Goal: Task Accomplishment & Management: Complete application form

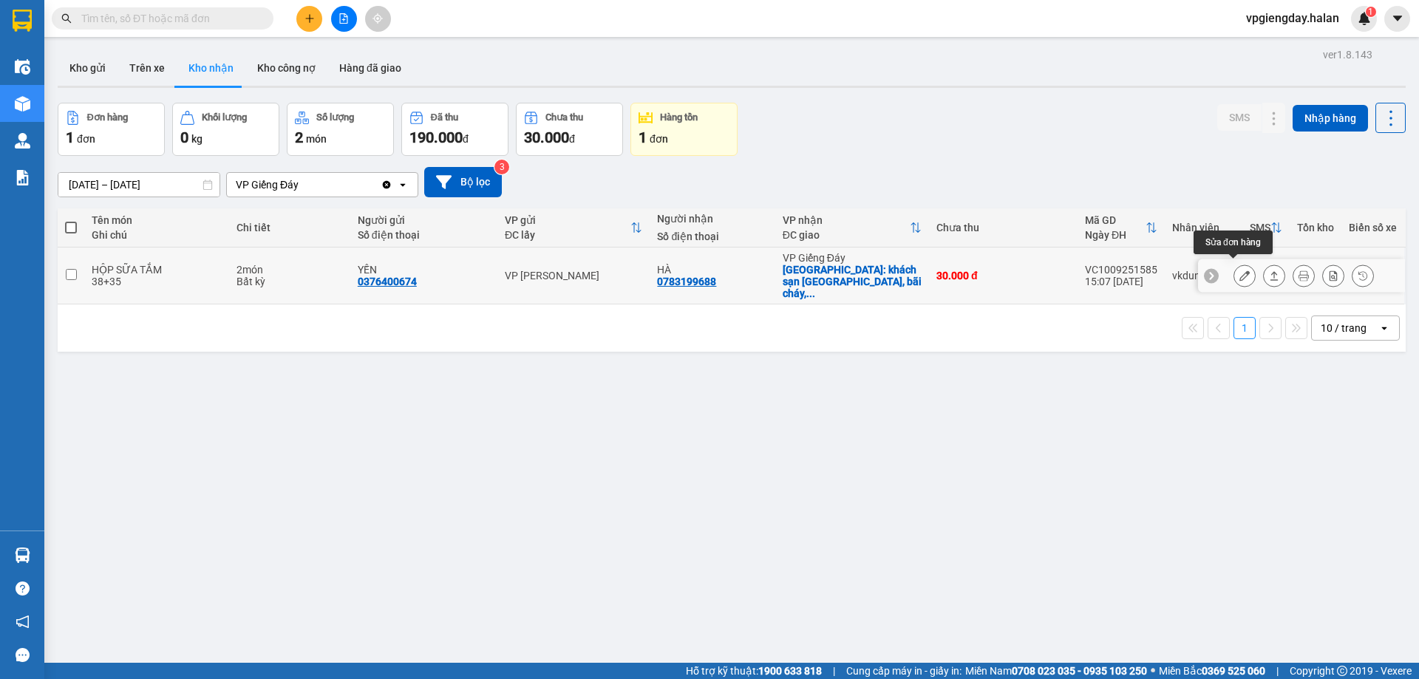
click at [1239, 271] on icon at bounding box center [1244, 275] width 10 height 10
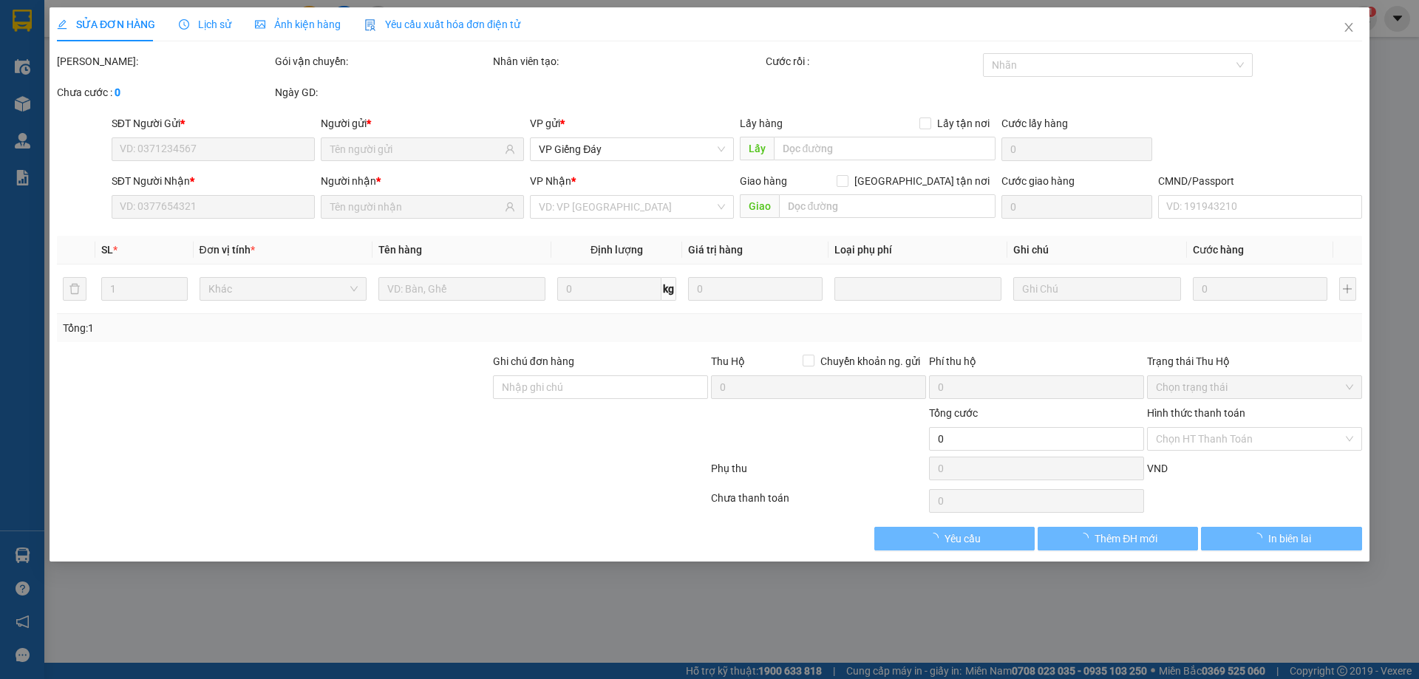
type input "0376400674"
type input "YẾN"
type input "0783199688"
type input "HÀ"
checkbox input "true"
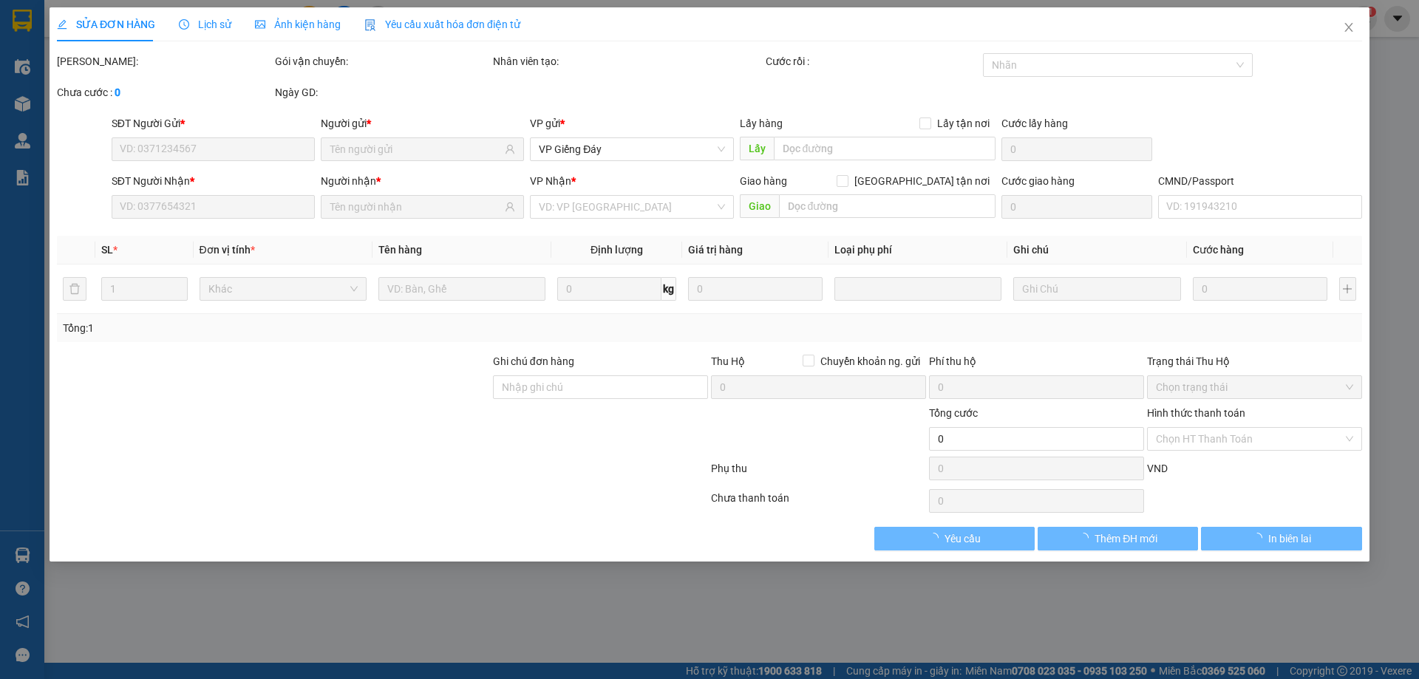
type input "khách sạn [GEOGRAPHIC_DATA], bãi cháy, [GEOGRAPHIC_DATA]"
type input "30.000"
type input "220.000"
type input "190.000"
type input "30.000"
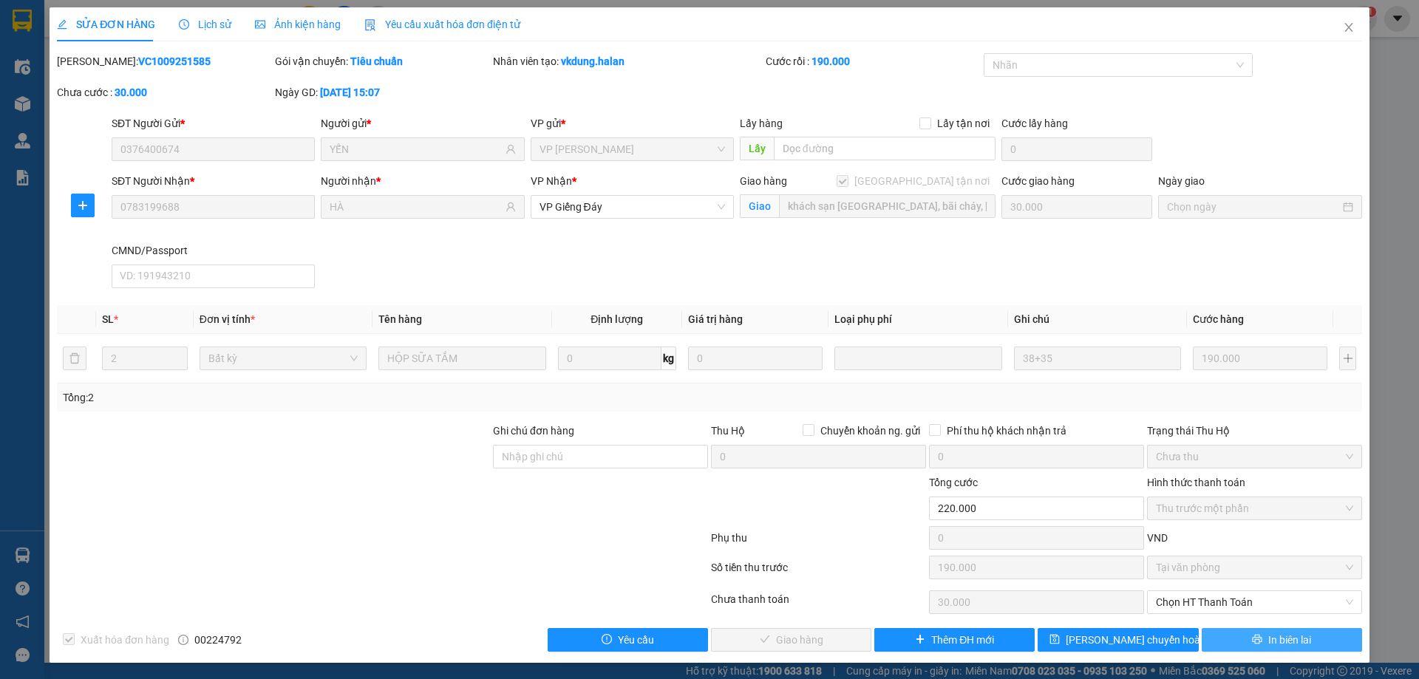
click at [1205, 634] on button "In biên lai" at bounding box center [1282, 640] width 160 height 24
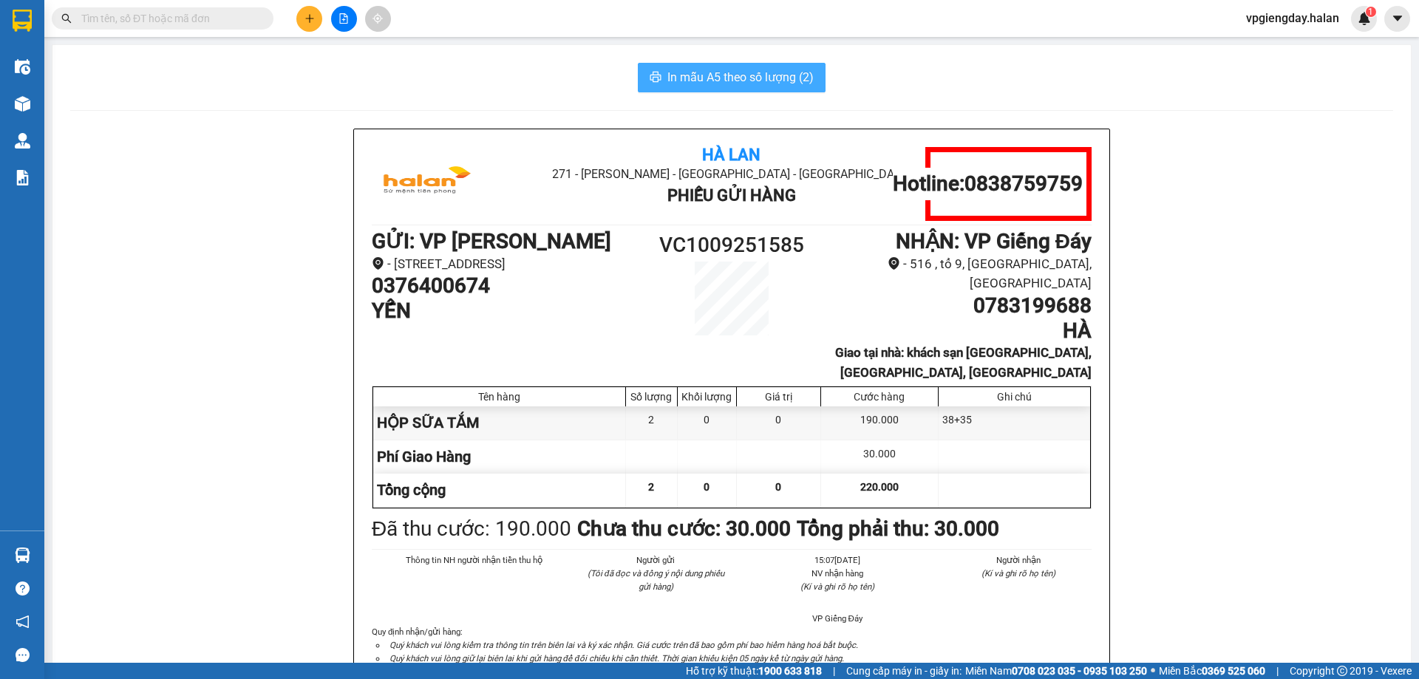
click at [696, 78] on span "In mẫu A5 theo số lượng (2)" at bounding box center [740, 77] width 146 height 18
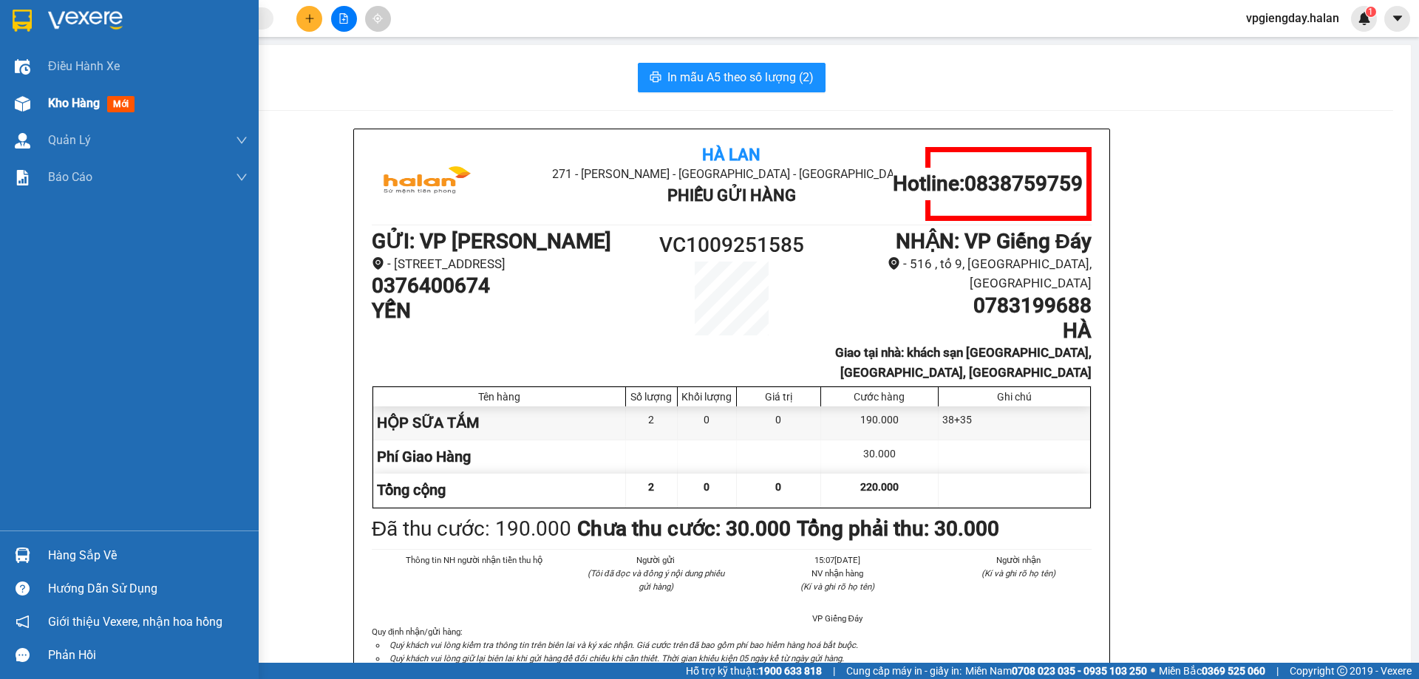
click at [81, 105] on span "Kho hàng" at bounding box center [74, 103] width 52 height 14
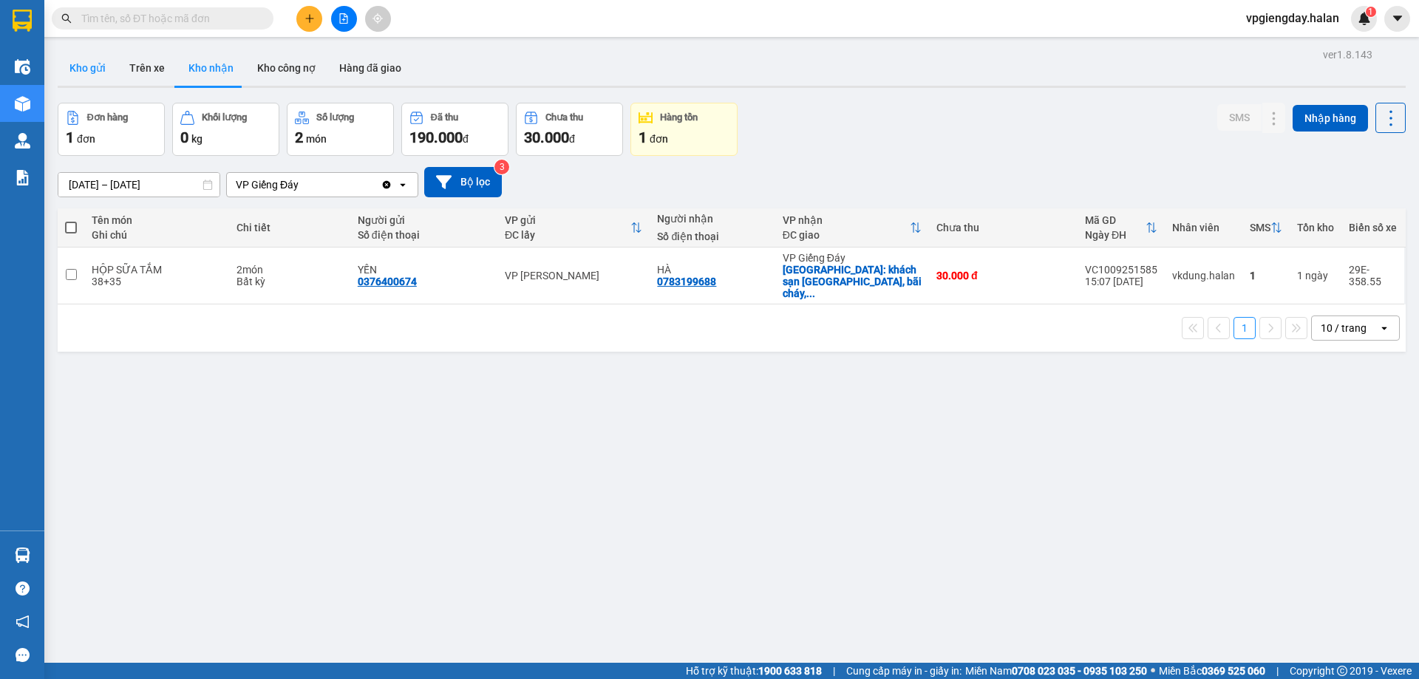
click at [94, 65] on button "Kho gửi" at bounding box center [88, 67] width 60 height 35
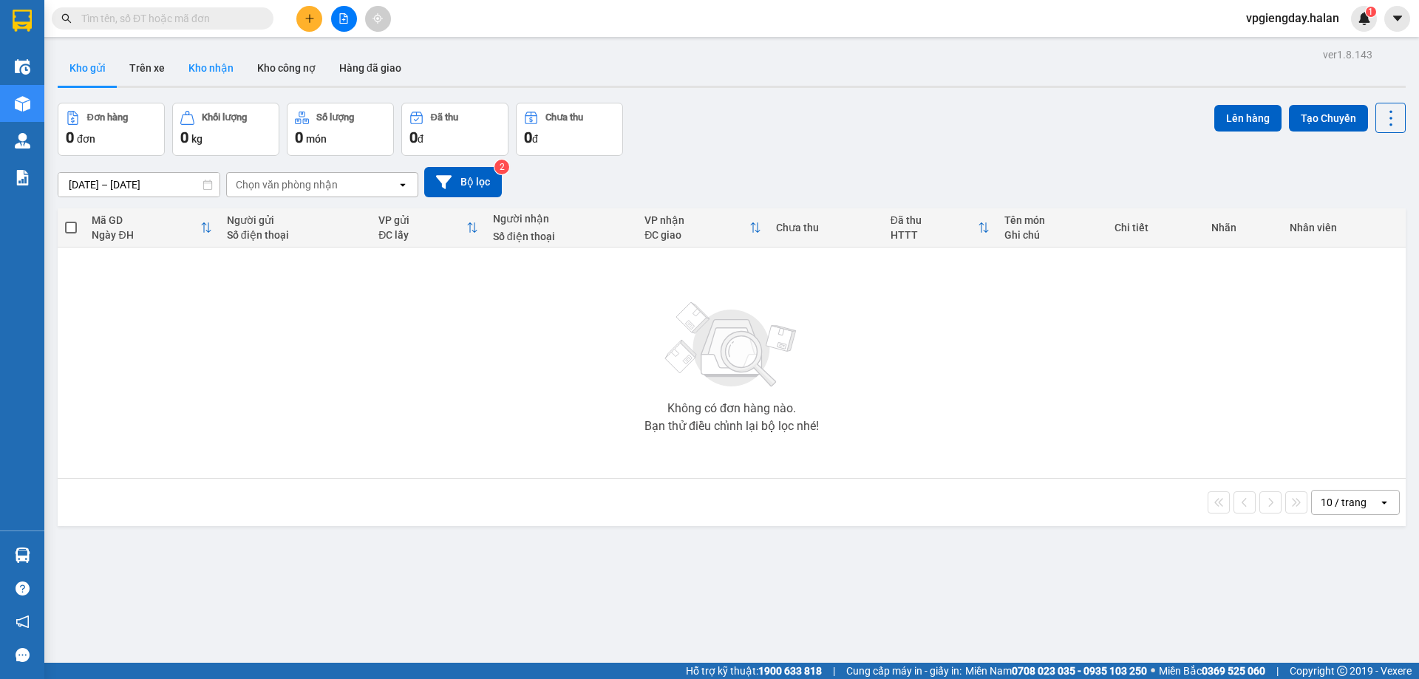
click at [210, 73] on button "Kho nhận" at bounding box center [211, 67] width 69 height 35
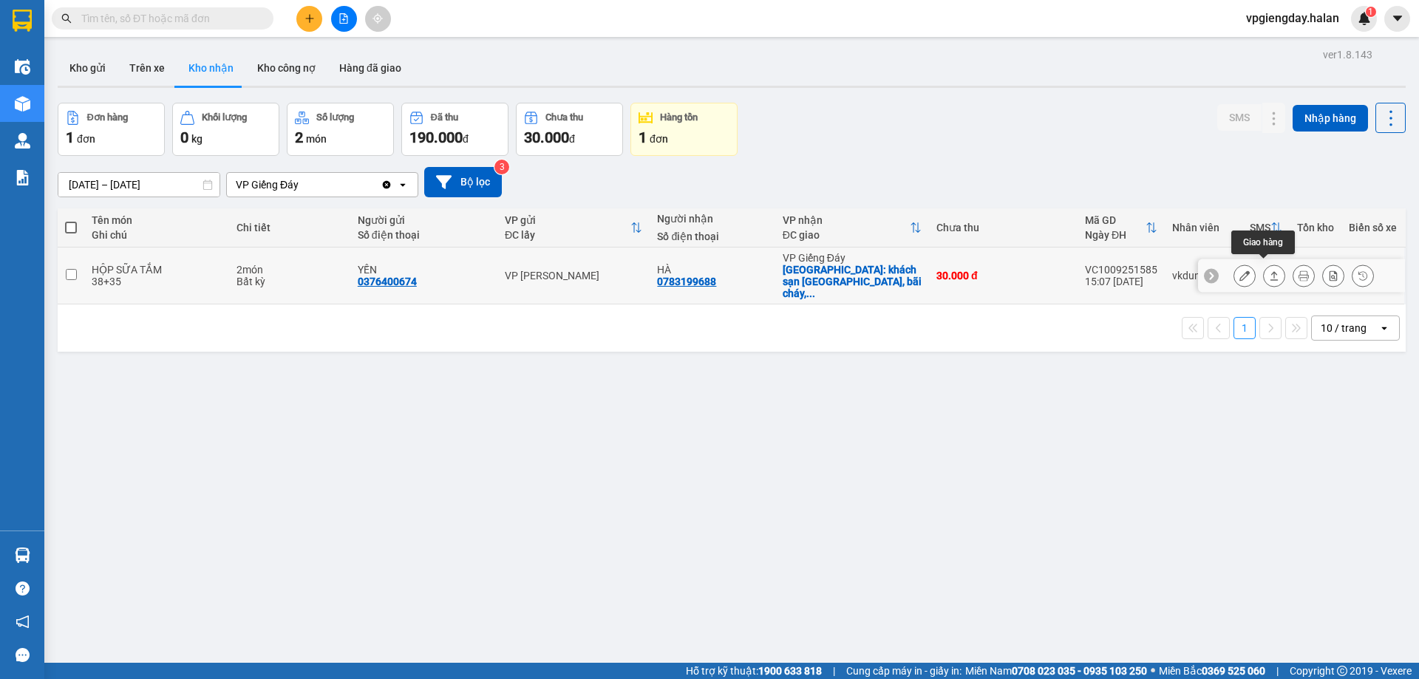
click at [1239, 270] on icon at bounding box center [1244, 275] width 10 height 10
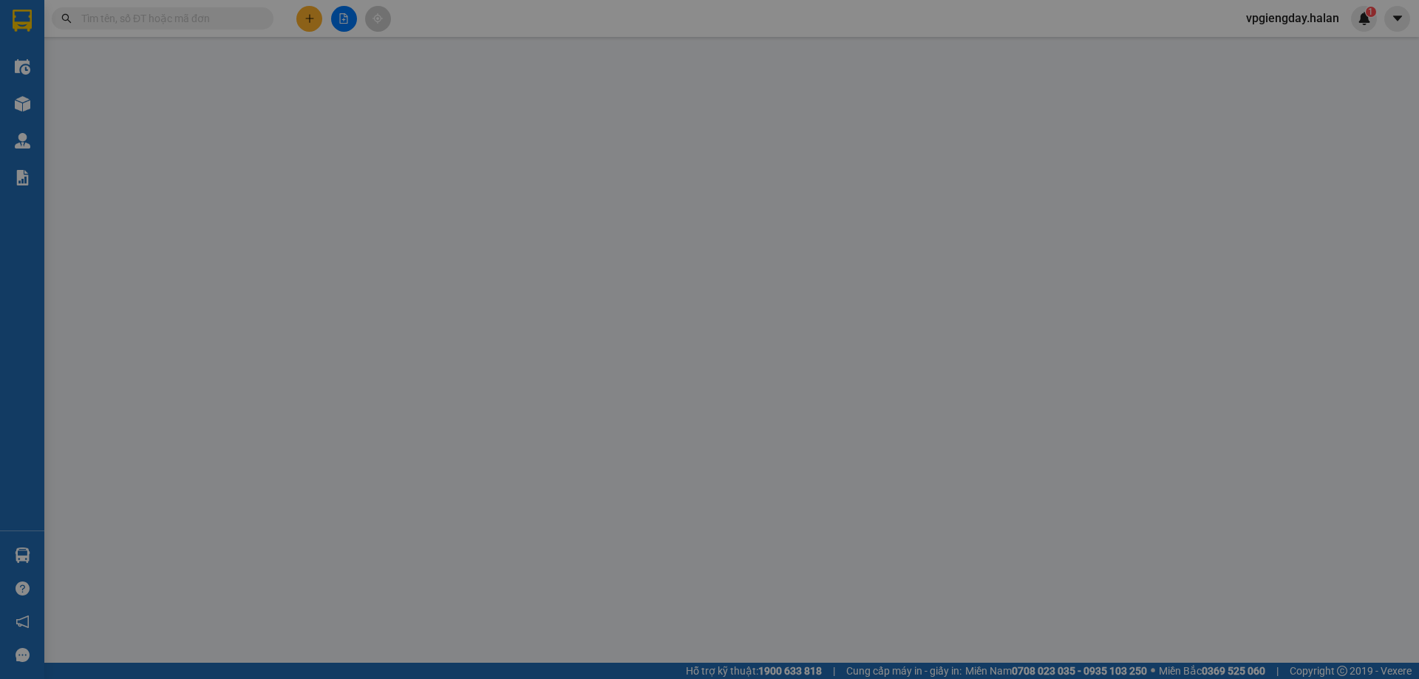
type input "0376400674"
type input "YẾN"
type input "0783199688"
type input "HÀ"
checkbox input "true"
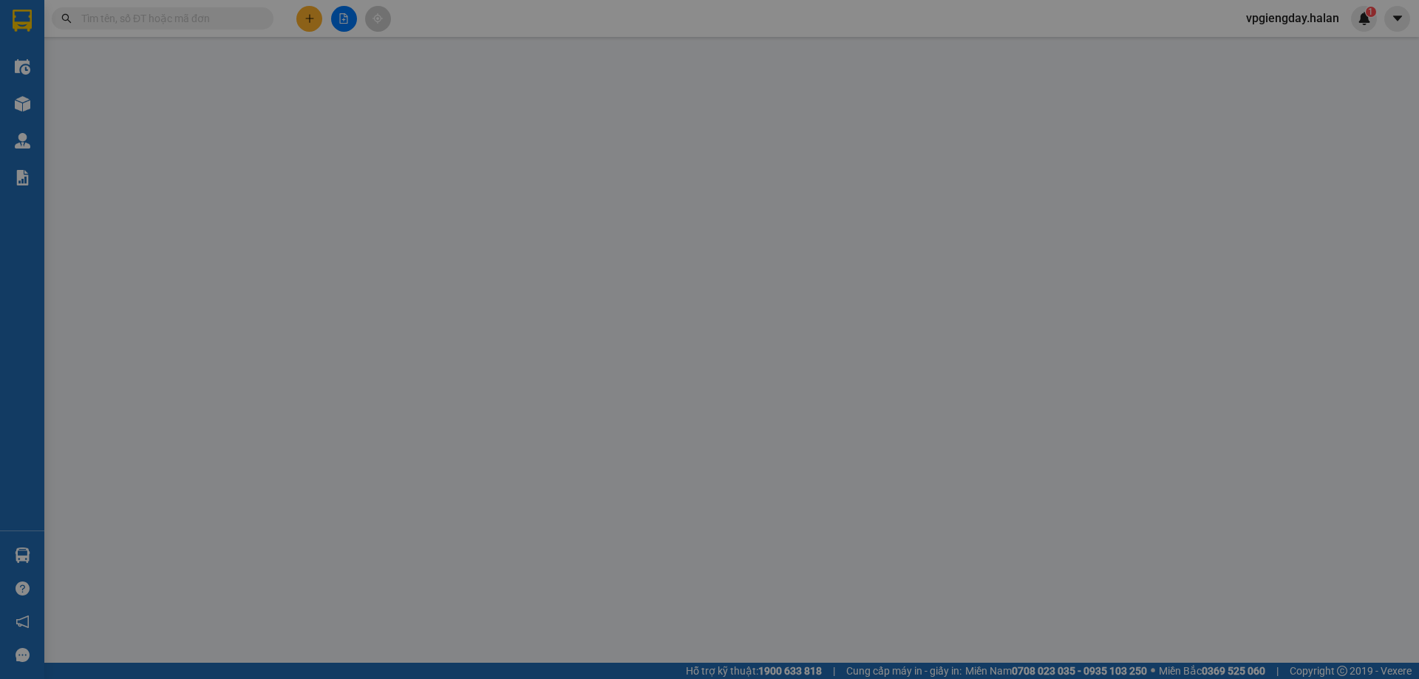
type input "khách sạn [GEOGRAPHIC_DATA], bãi cháy, [GEOGRAPHIC_DATA]"
type input "30.000"
type input "220.000"
type input "190.000"
type input "30.000"
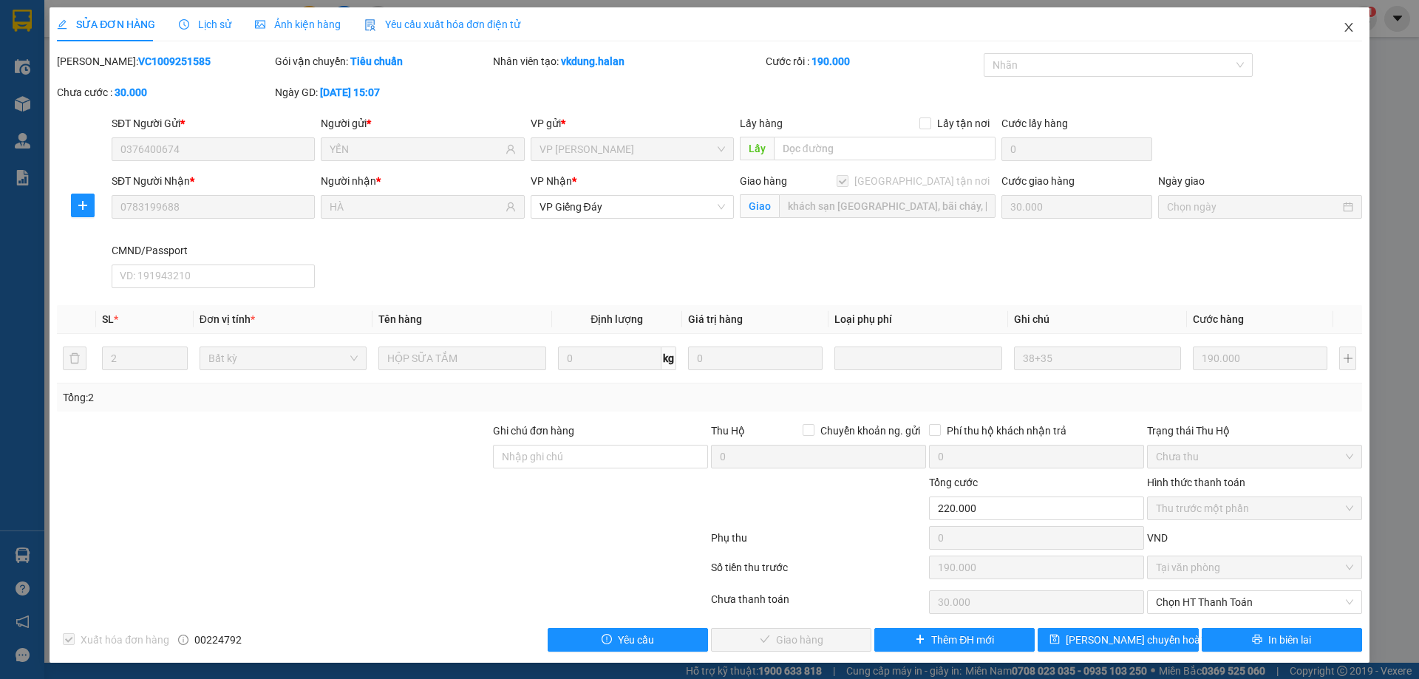
click at [1343, 26] on icon "close" at bounding box center [1349, 27] width 12 height 12
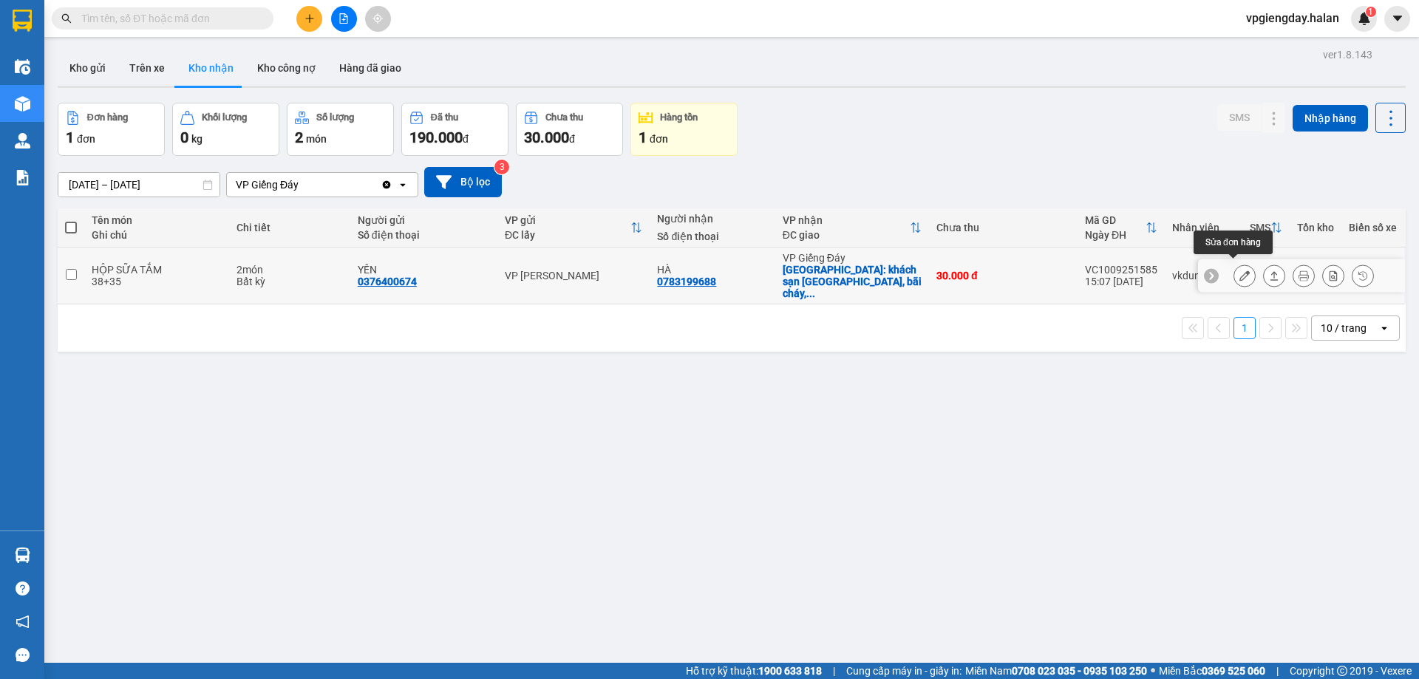
click at [1239, 270] on icon at bounding box center [1244, 275] width 10 height 10
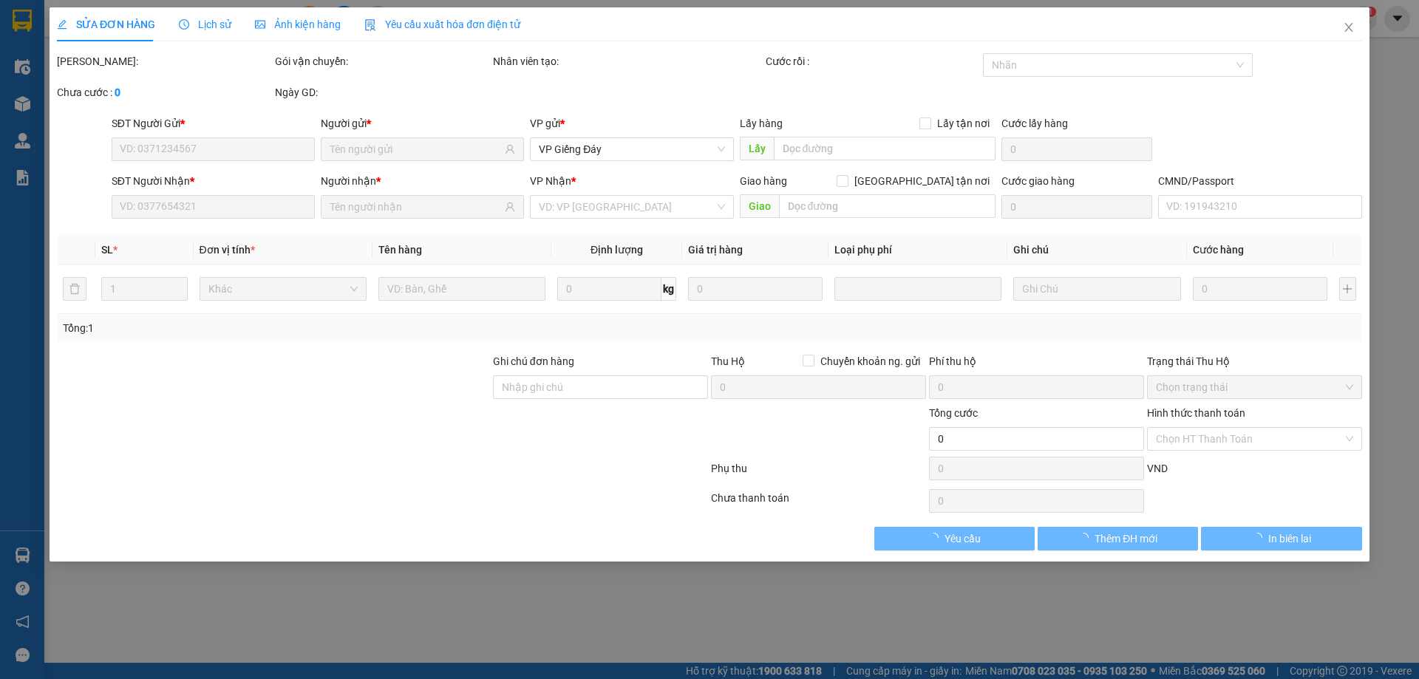
type input "0376400674"
type input "YẾN"
type input "0783199688"
type input "HÀ"
checkbox input "true"
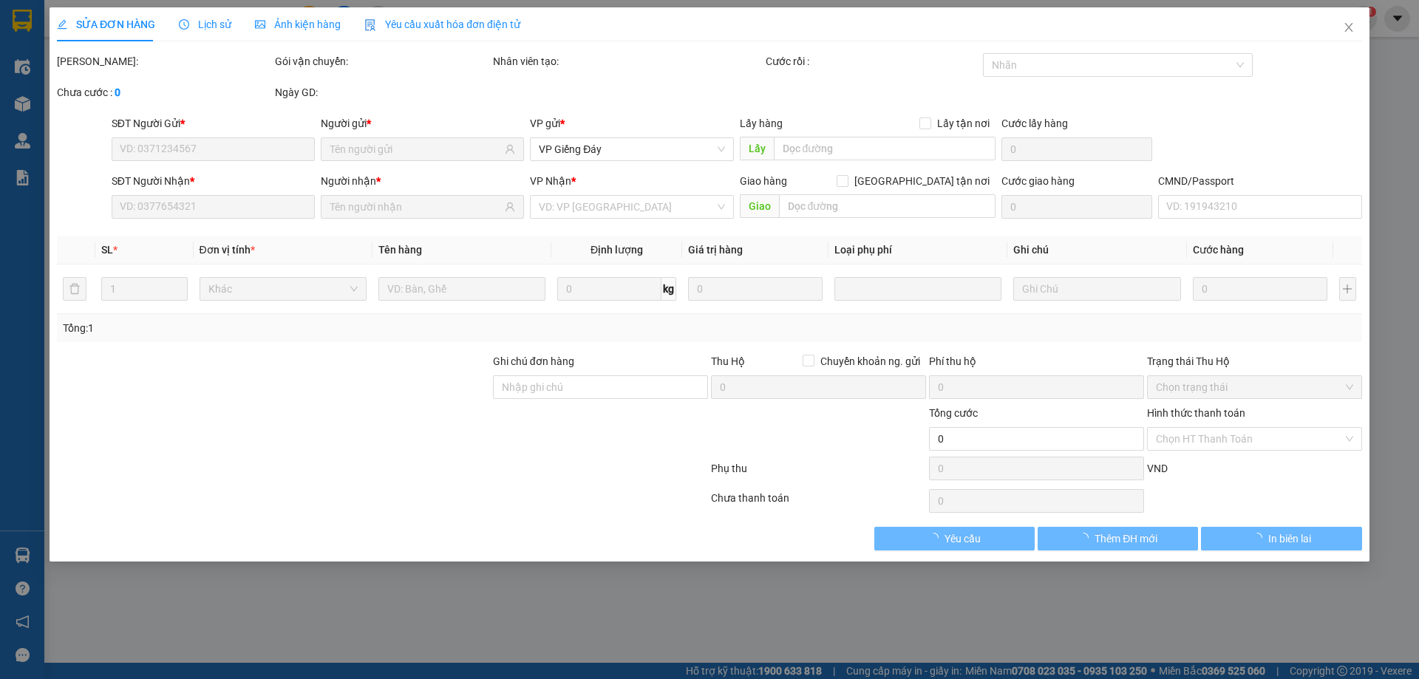
type input "khách sạn [GEOGRAPHIC_DATA], bãi cháy, [GEOGRAPHIC_DATA]"
type input "30.000"
type input "220.000"
type input "190.000"
type input "30.000"
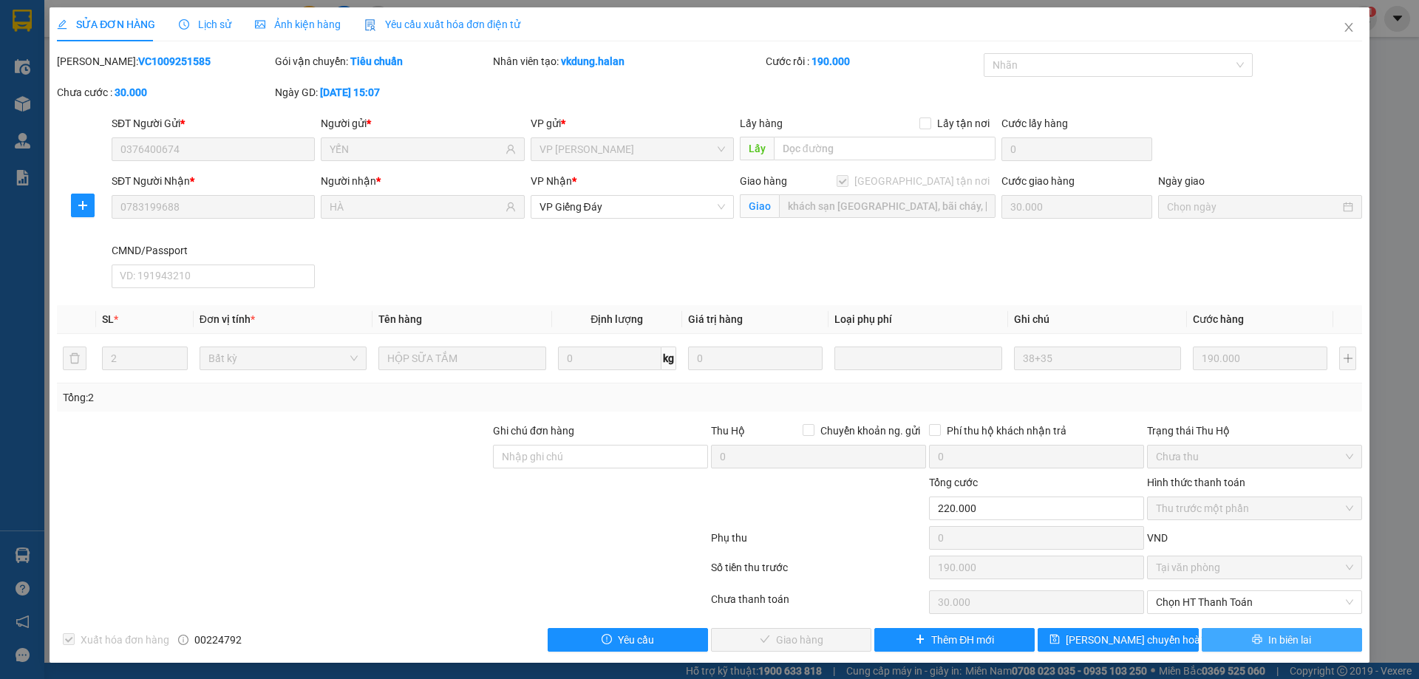
click at [1239, 647] on button "In biên lai" at bounding box center [1282, 640] width 160 height 24
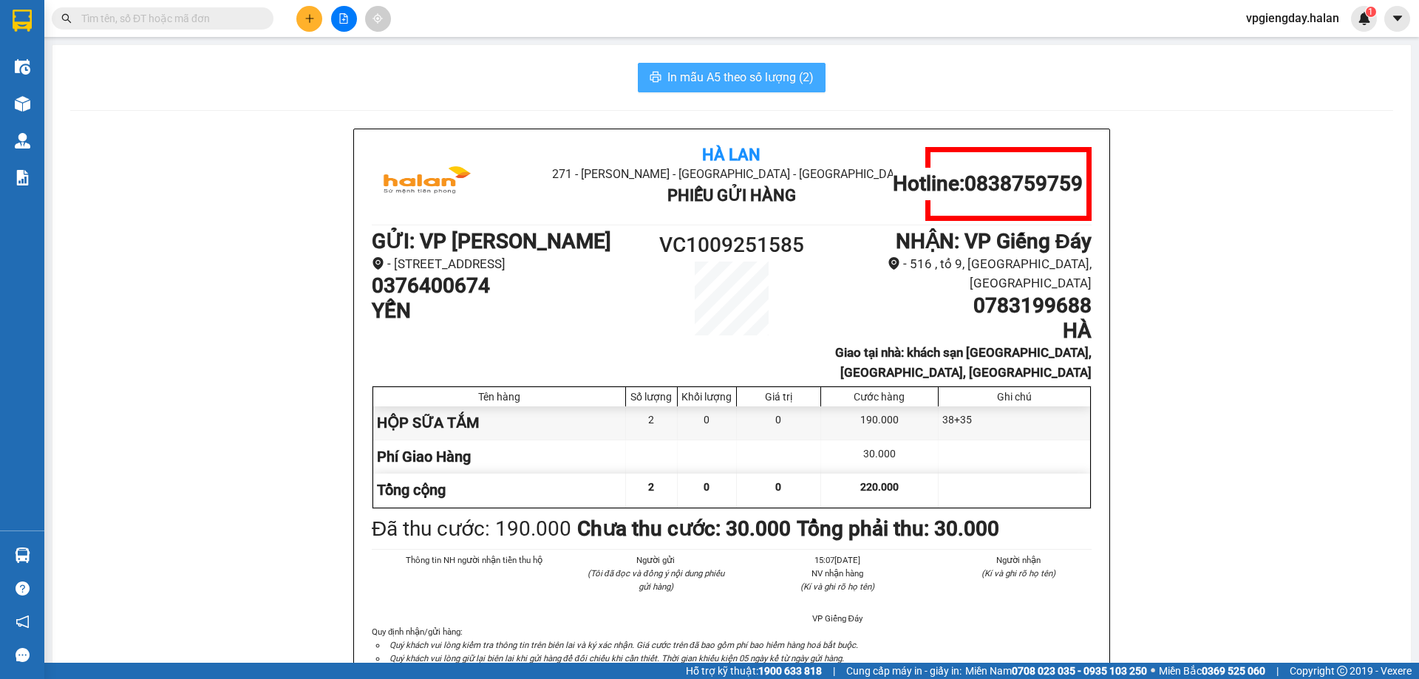
click at [755, 76] on span "In mẫu A5 theo số lượng (2)" at bounding box center [740, 77] width 146 height 18
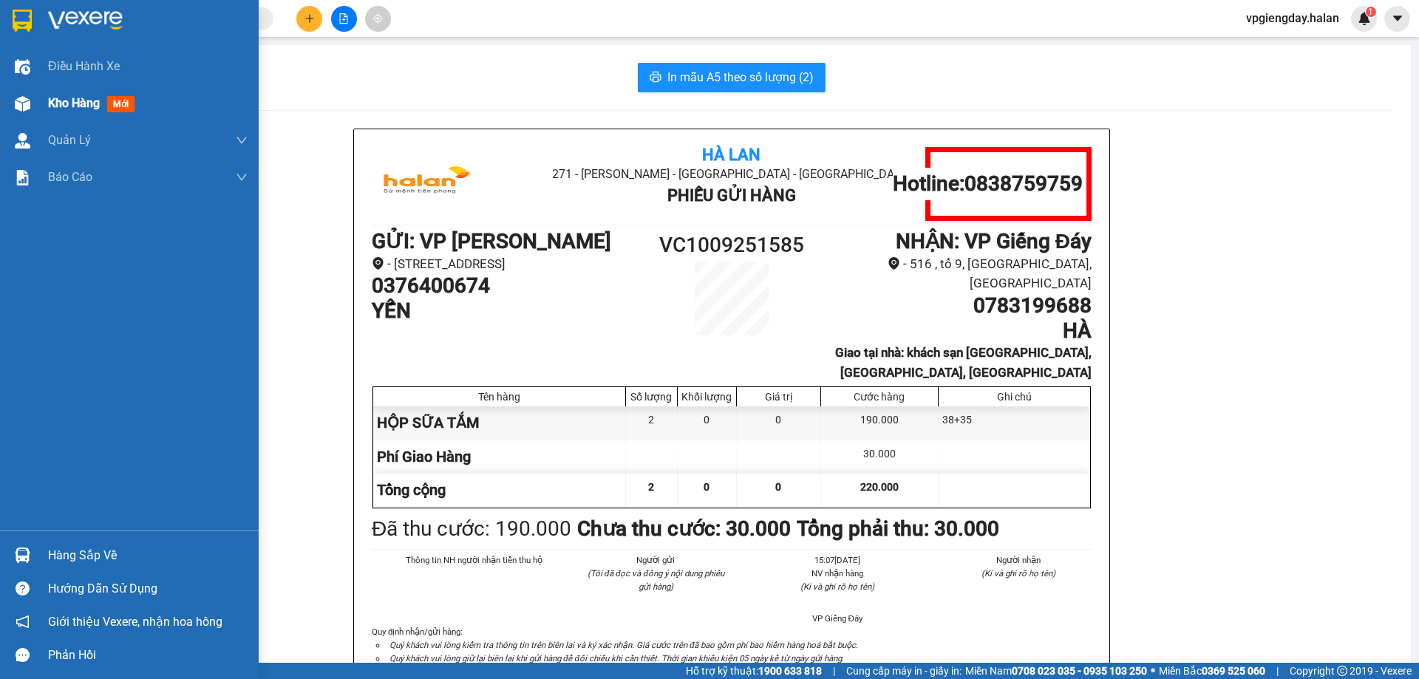
click at [72, 107] on span "Kho hàng" at bounding box center [74, 103] width 52 height 14
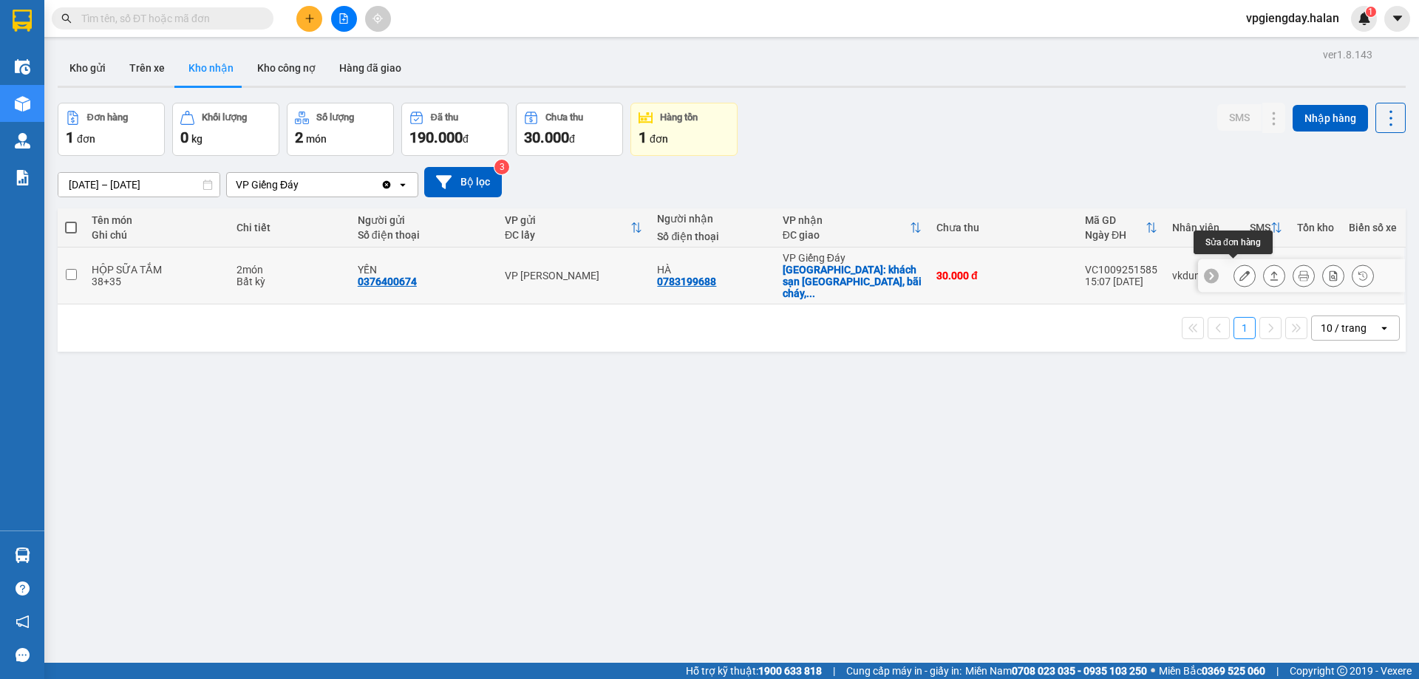
click at [1239, 275] on icon at bounding box center [1244, 275] width 10 height 10
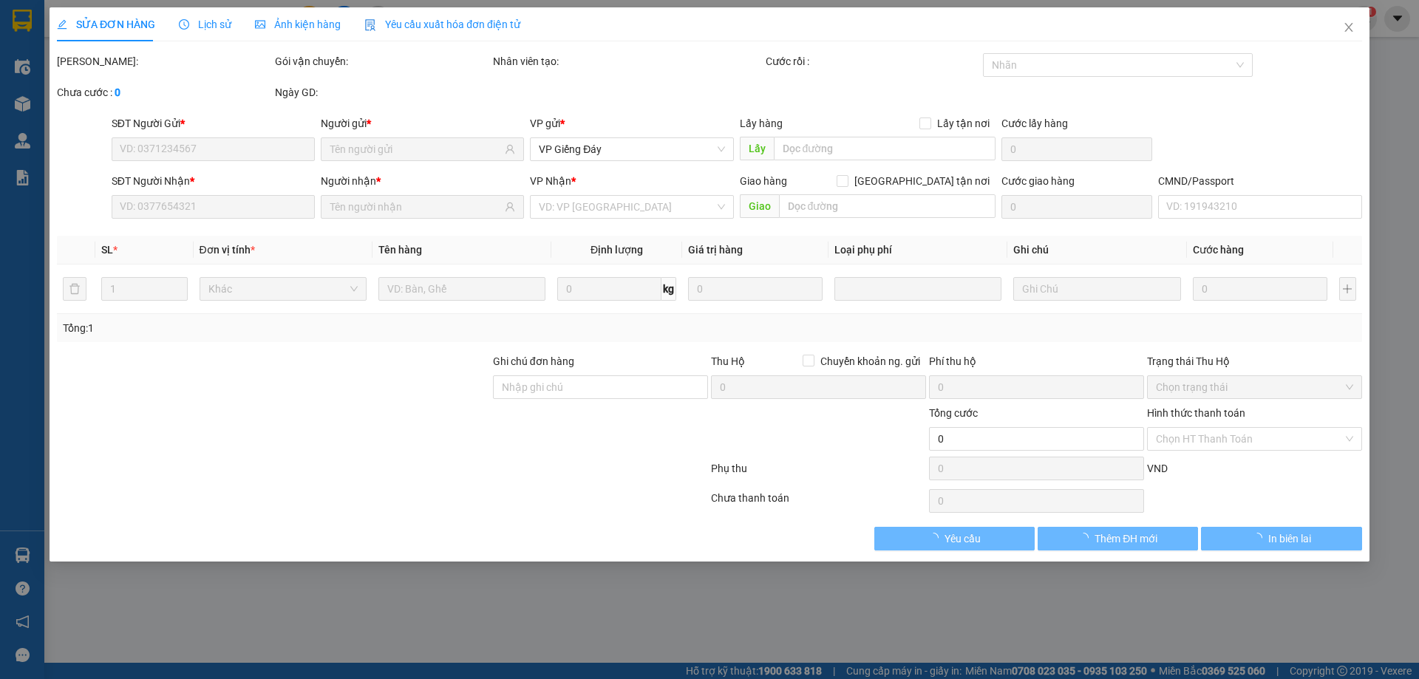
type input "0376400674"
type input "YẾN"
type input "0783199688"
type input "HÀ"
checkbox input "true"
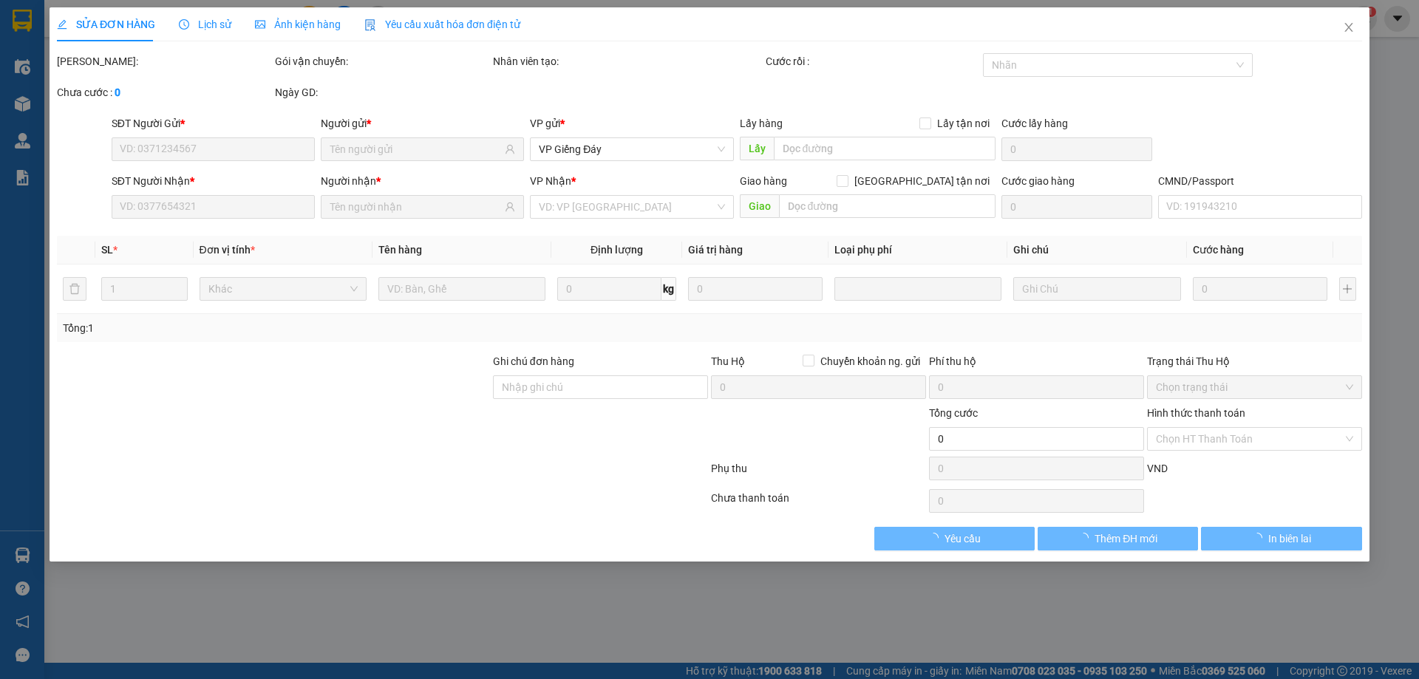
type input "khách sạn [GEOGRAPHIC_DATA], bãi cháy, [GEOGRAPHIC_DATA]"
type input "30.000"
type input "220.000"
type input "190.000"
type input "30.000"
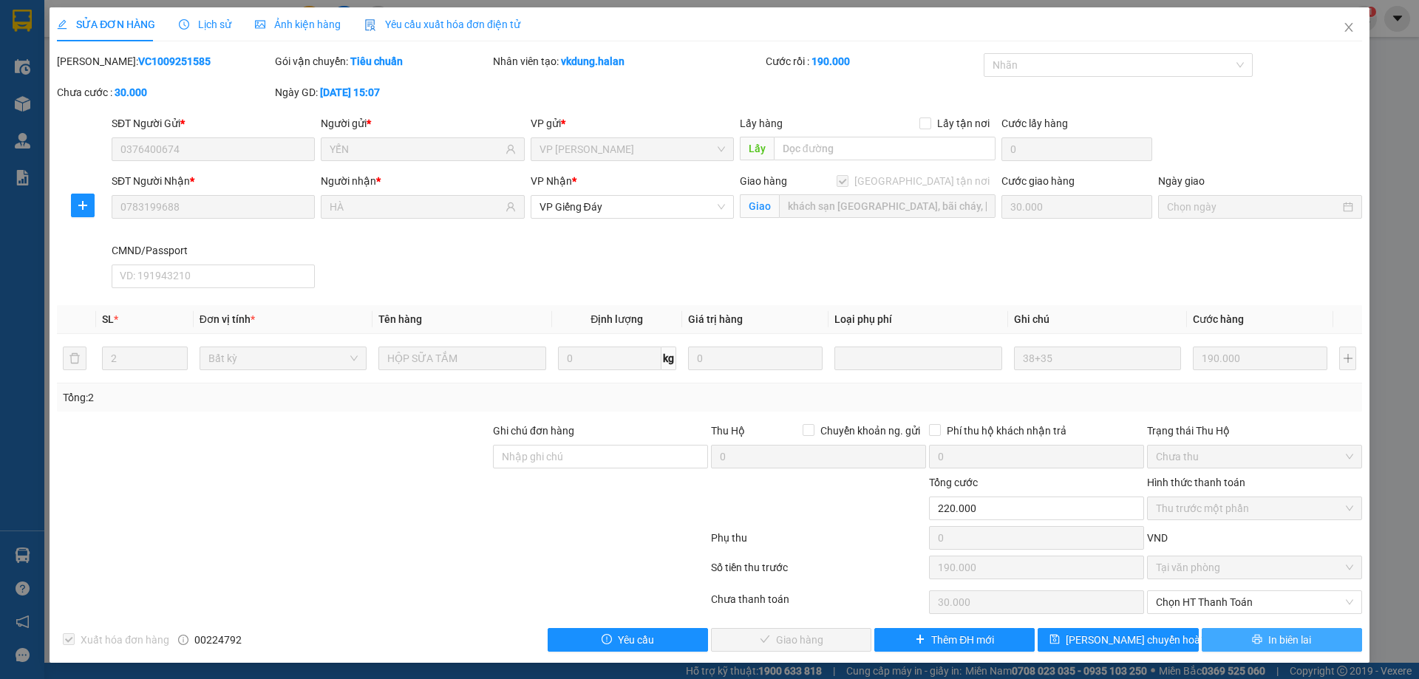
click at [1252, 638] on button "In biên lai" at bounding box center [1282, 640] width 160 height 24
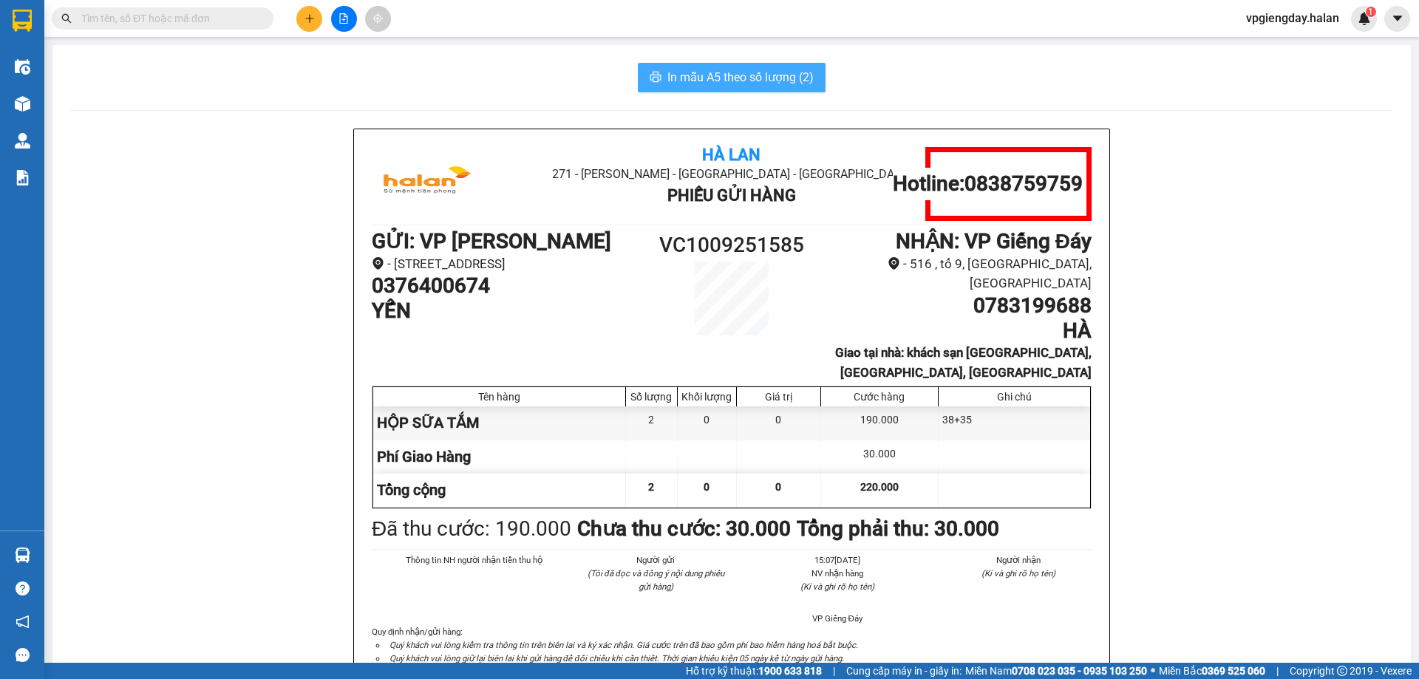
click at [718, 69] on span "In mẫu A5 theo số lượng (2)" at bounding box center [740, 77] width 146 height 18
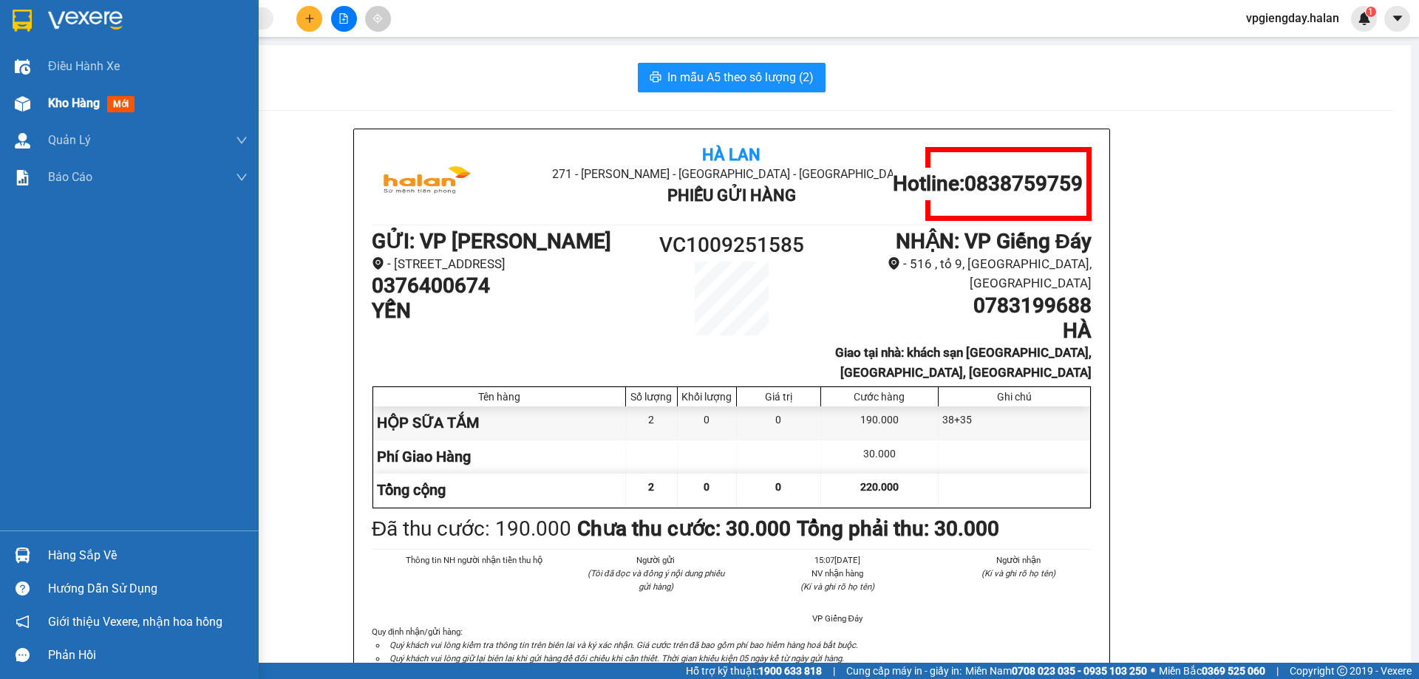
click at [84, 103] on span "Kho hàng" at bounding box center [74, 103] width 52 height 14
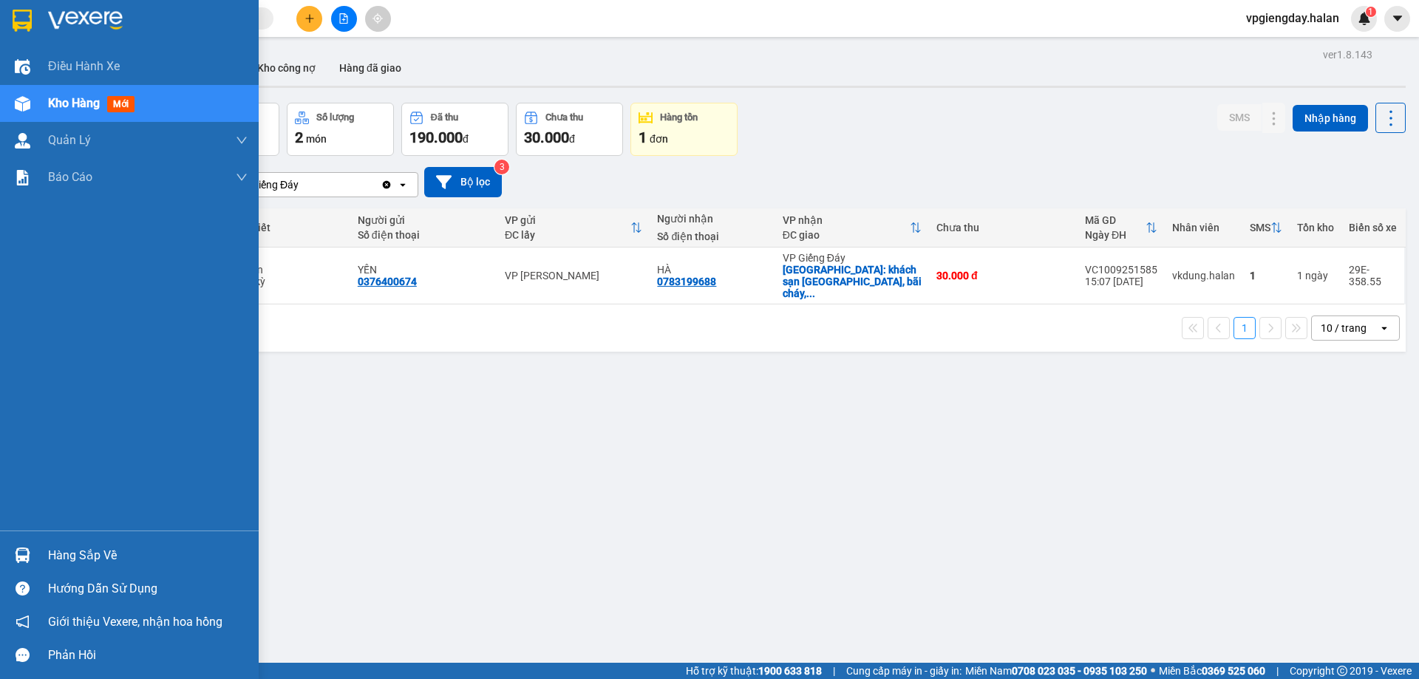
click at [107, 551] on div "Hàng sắp về" at bounding box center [148, 556] width 200 height 22
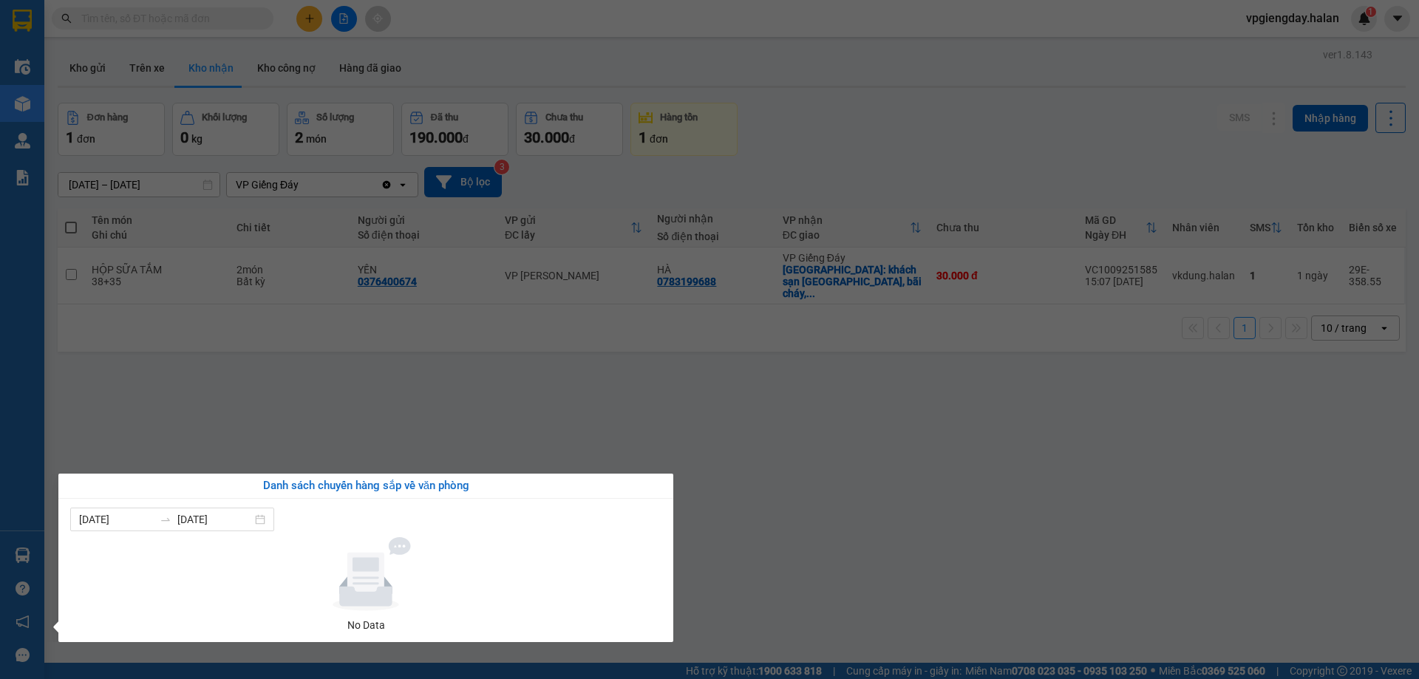
drag, startPoint x: 379, startPoint y: 403, endPoint x: 0, endPoint y: 477, distance: 386.2
click at [379, 403] on section "Kết quả tìm kiếm ( 0 ) Bộ lọc No Data vpgiengday.halan 1 Điều hành xe Kho hàng …" at bounding box center [709, 339] width 1419 height 679
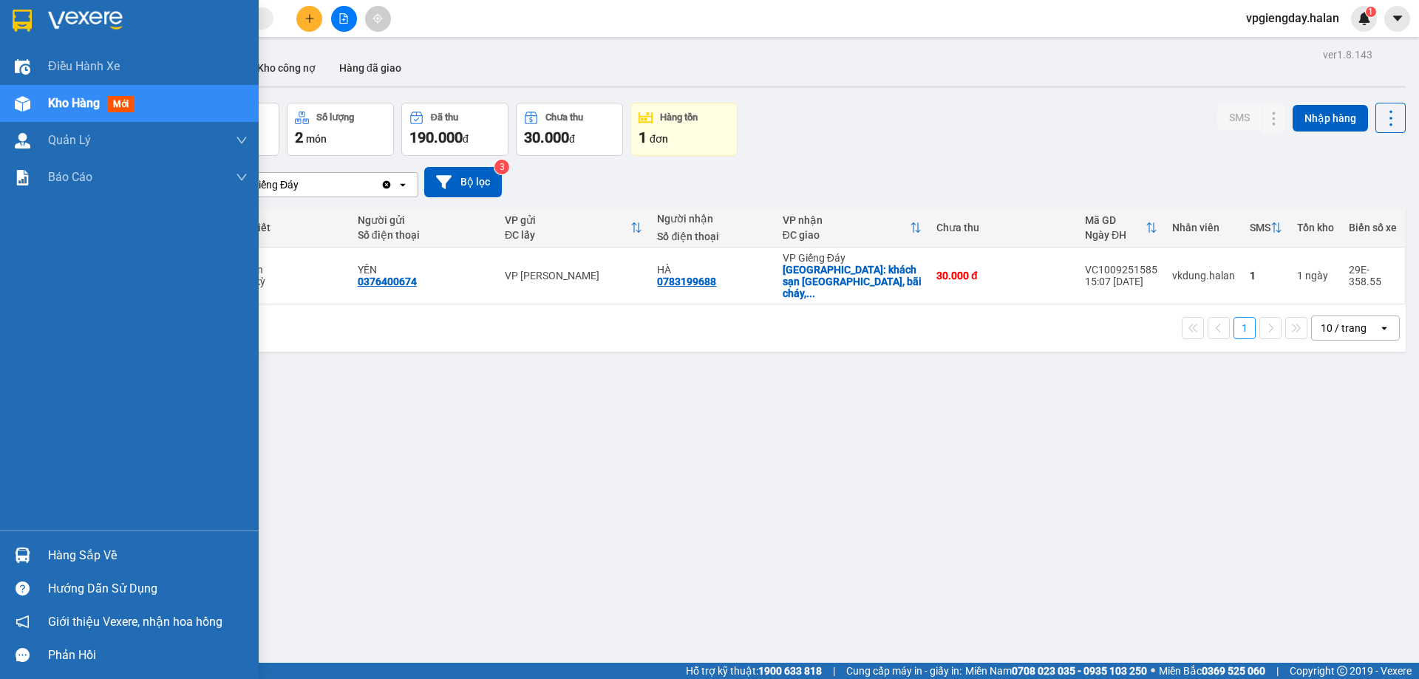
click at [108, 553] on div "Hàng sắp về" at bounding box center [148, 556] width 200 height 22
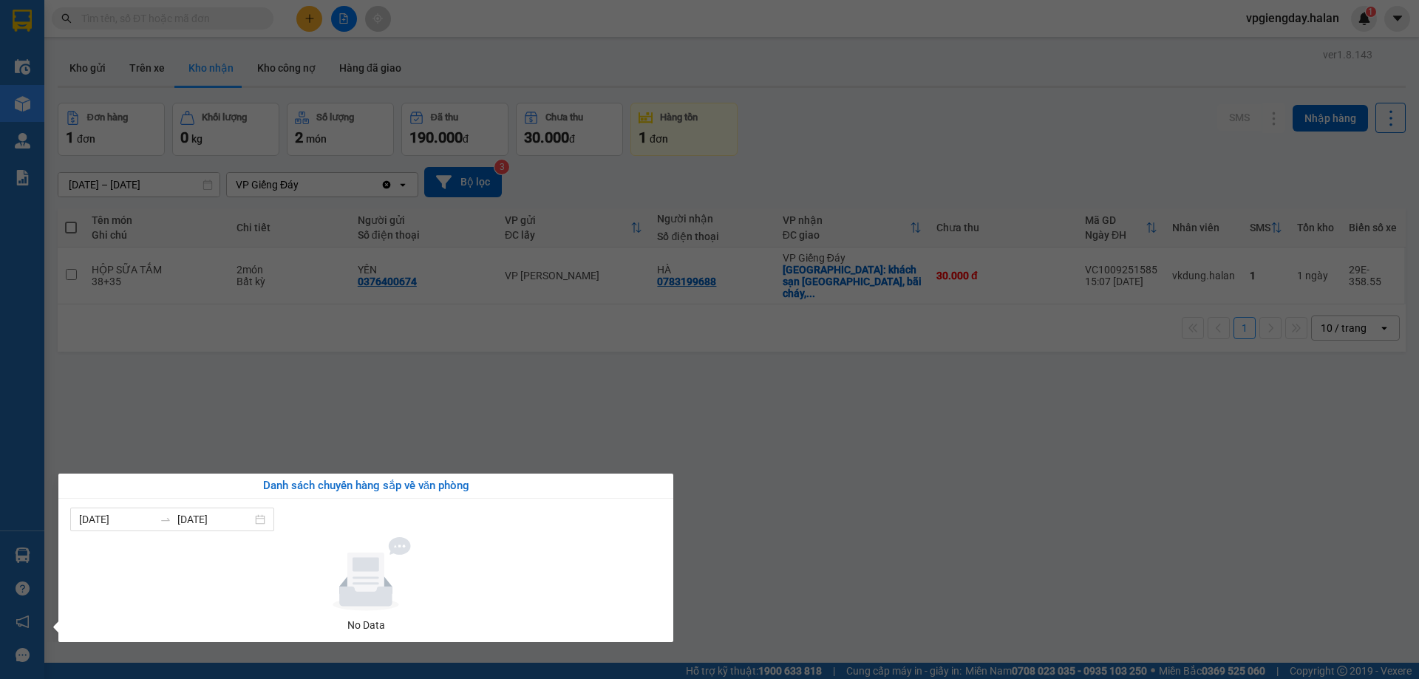
drag, startPoint x: 310, startPoint y: 386, endPoint x: 0, endPoint y: 466, distance: 319.9
click at [305, 386] on section "Kết quả tìm kiếm ( 0 ) Bộ lọc No Data vpgiengday.halan 1 Điều hành xe Kho hàng …" at bounding box center [709, 339] width 1419 height 679
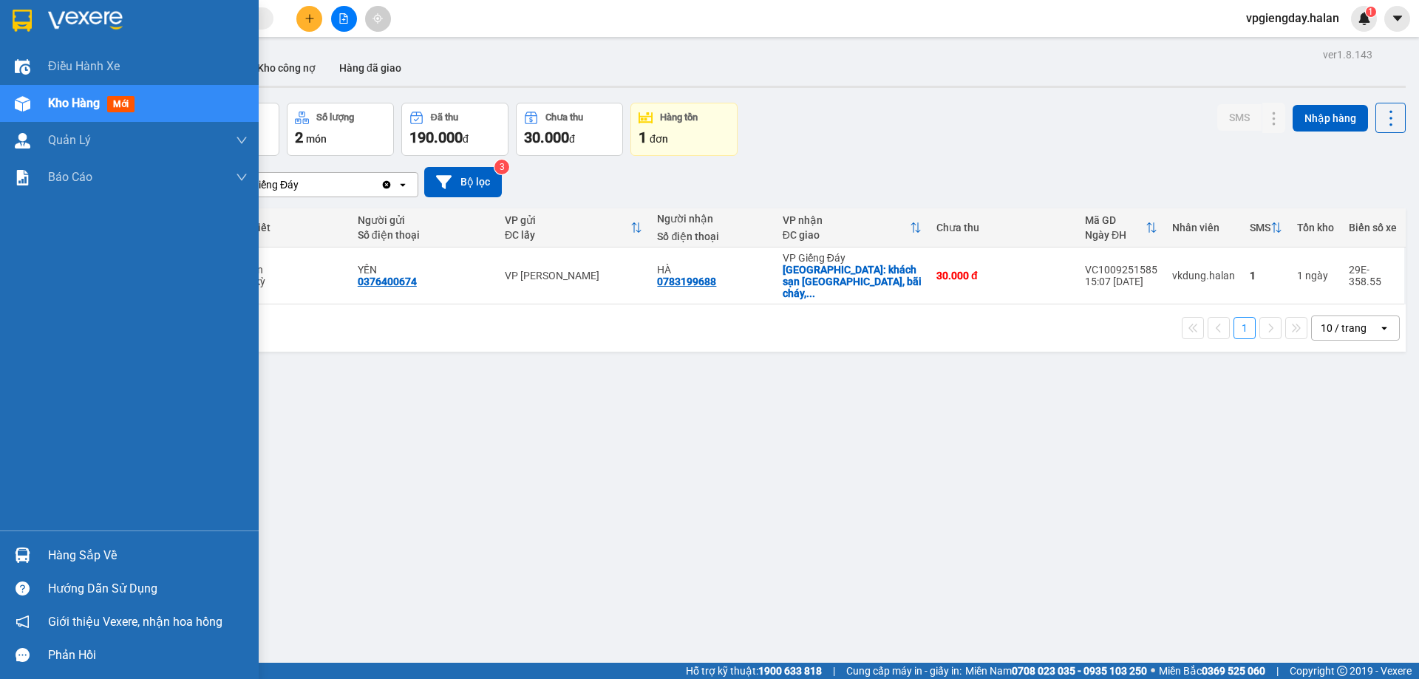
click at [125, 552] on div "Hàng sắp về" at bounding box center [148, 556] width 200 height 22
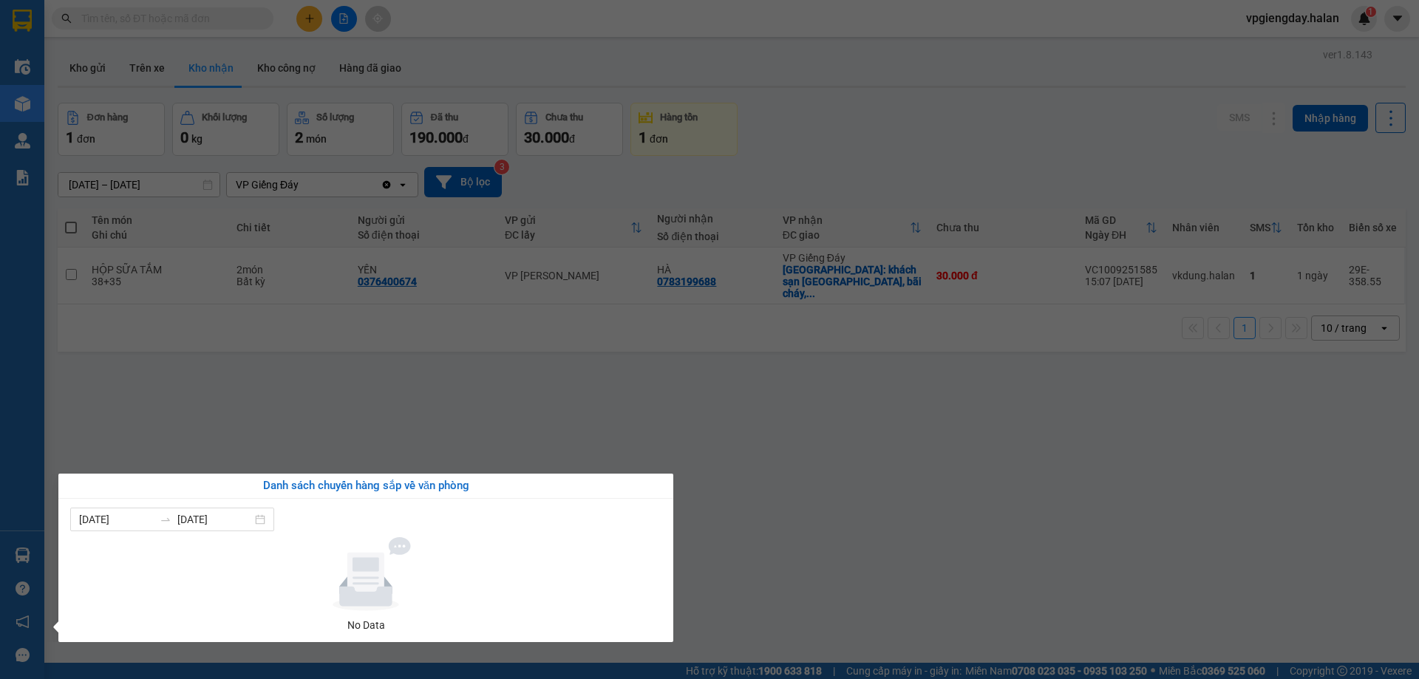
click at [294, 414] on section "Kết quả tìm kiếm ( 0 ) Bộ lọc No Data vpgiengday.halan 1 Điều hành xe Kho hàng …" at bounding box center [709, 339] width 1419 height 679
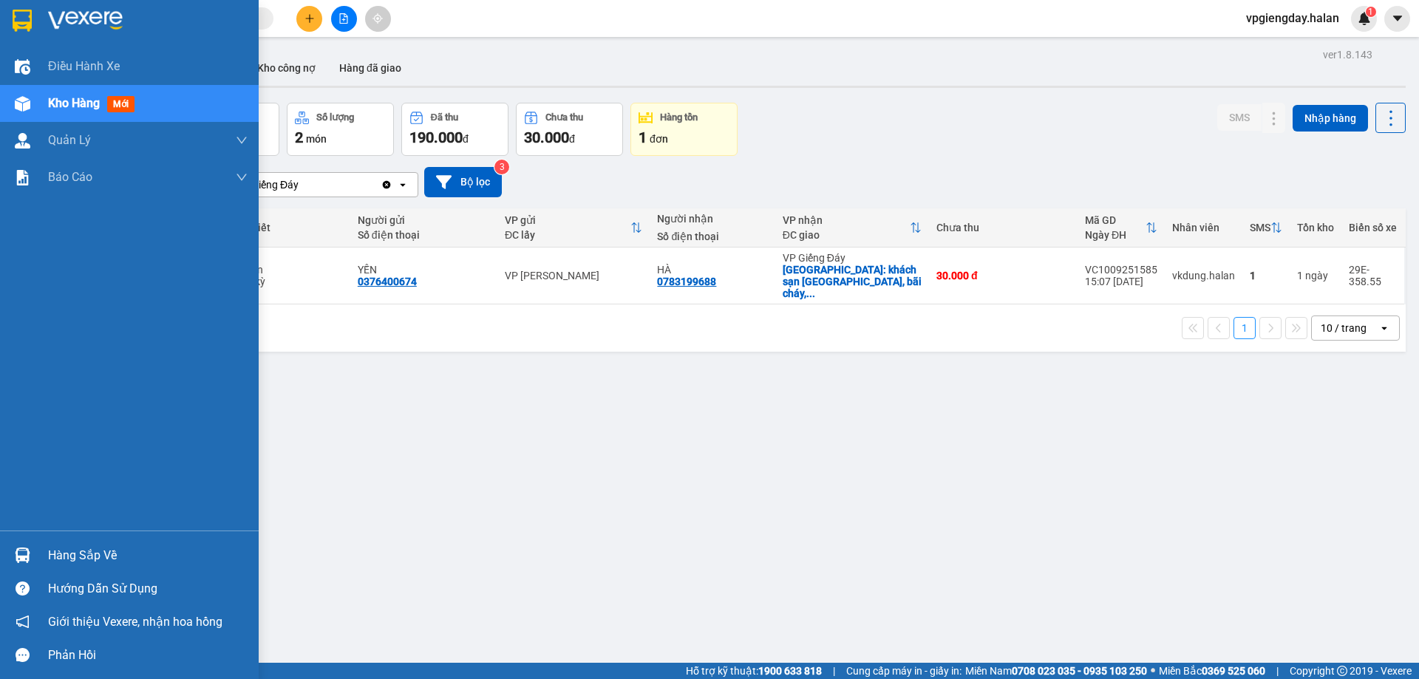
click at [76, 549] on div "Hàng sắp về" at bounding box center [148, 556] width 200 height 22
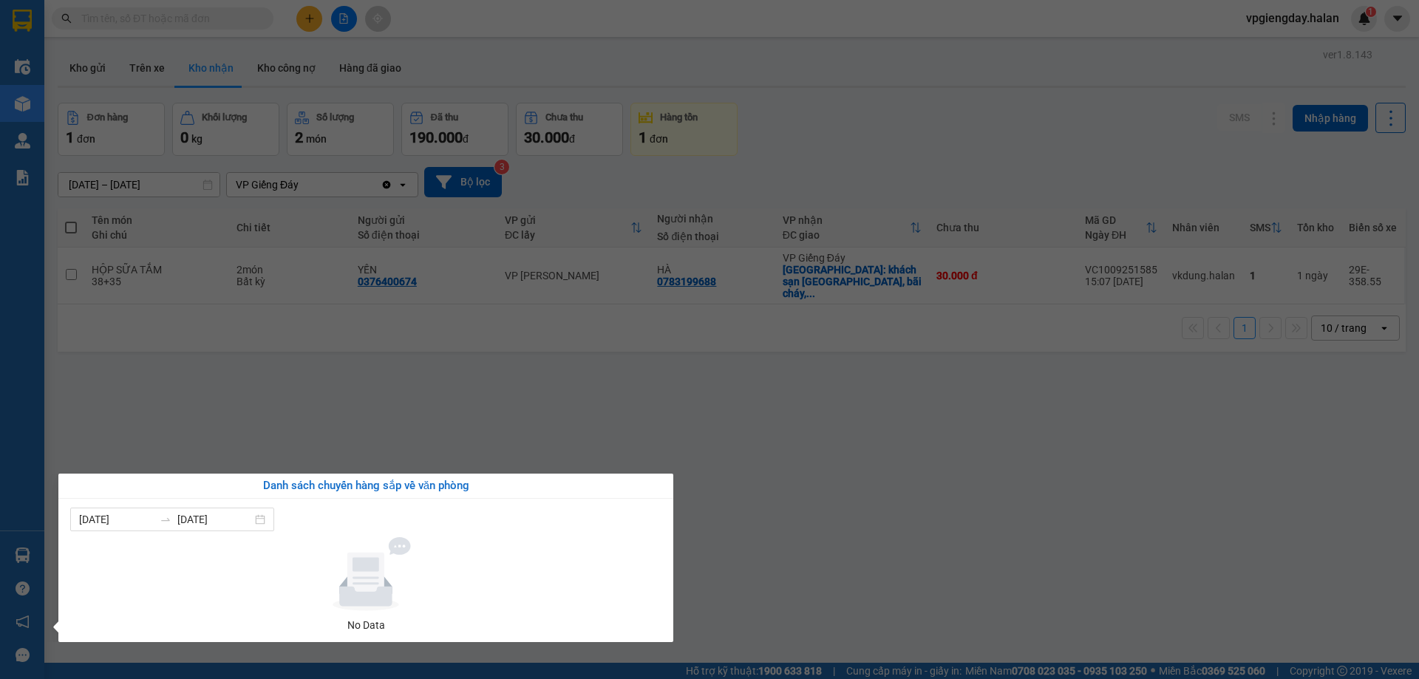
click at [270, 411] on section "Kết quả tìm kiếm ( 0 ) Bộ lọc No Data vpgiengday.halan 1 Điều hành xe Kho hàng …" at bounding box center [709, 339] width 1419 height 679
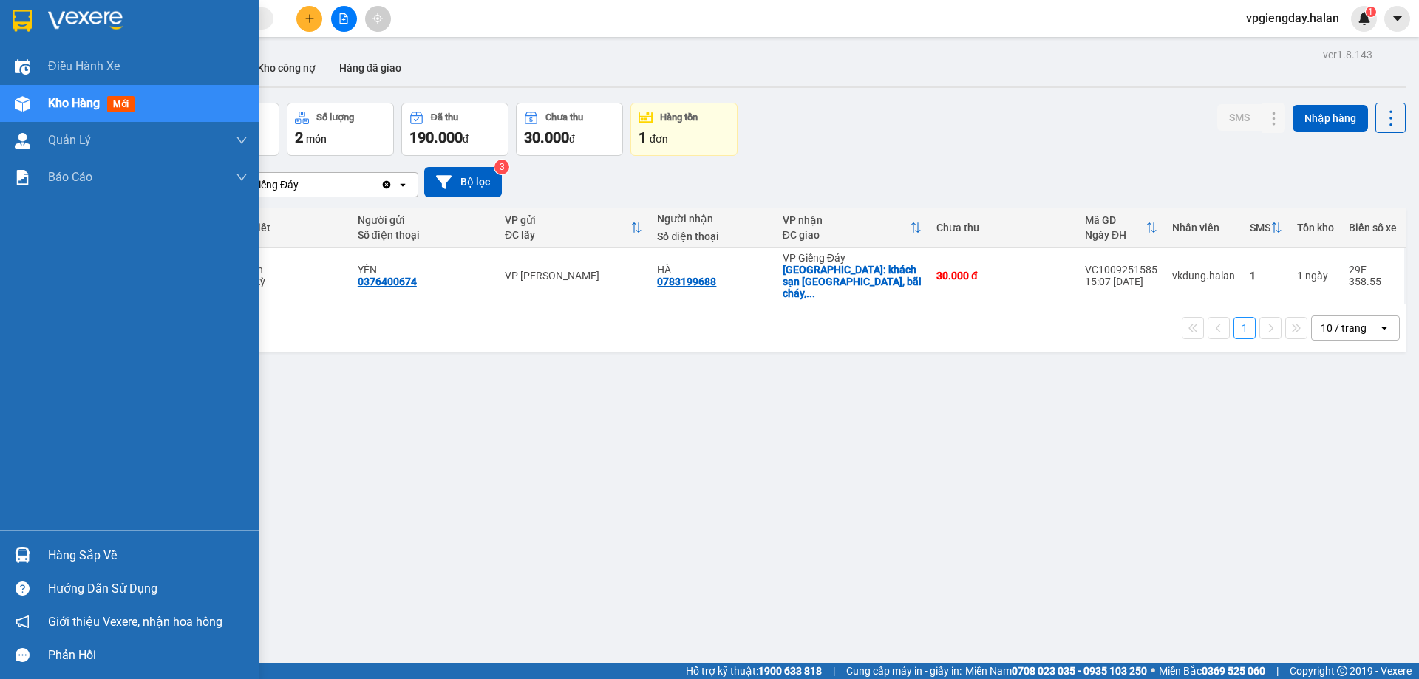
drag, startPoint x: 80, startPoint y: 551, endPoint x: 196, endPoint y: 462, distance: 146.0
click at [81, 551] on div "Hàng sắp về" at bounding box center [148, 556] width 200 height 22
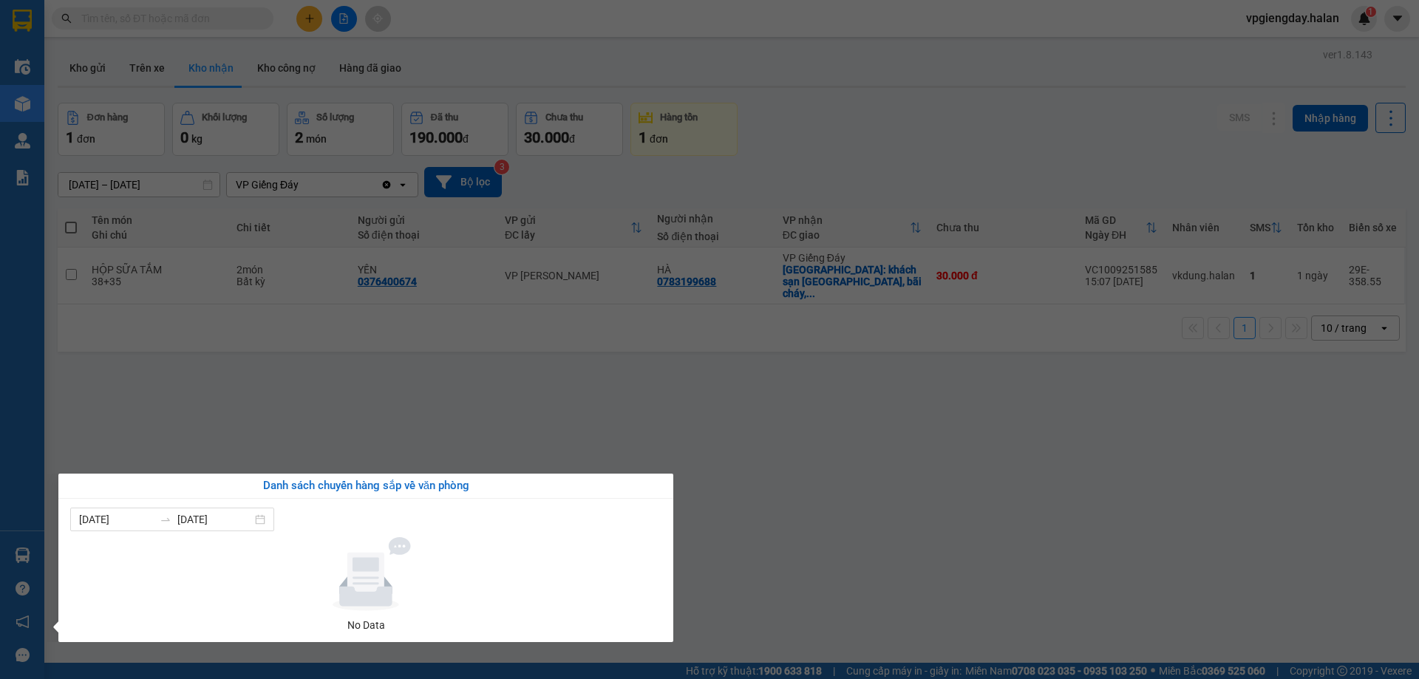
click at [271, 402] on section "Kết quả tìm kiếm ( 0 ) Bộ lọc No Data vpgiengday.halan 1 Điều hành xe Kho hàng …" at bounding box center [709, 339] width 1419 height 679
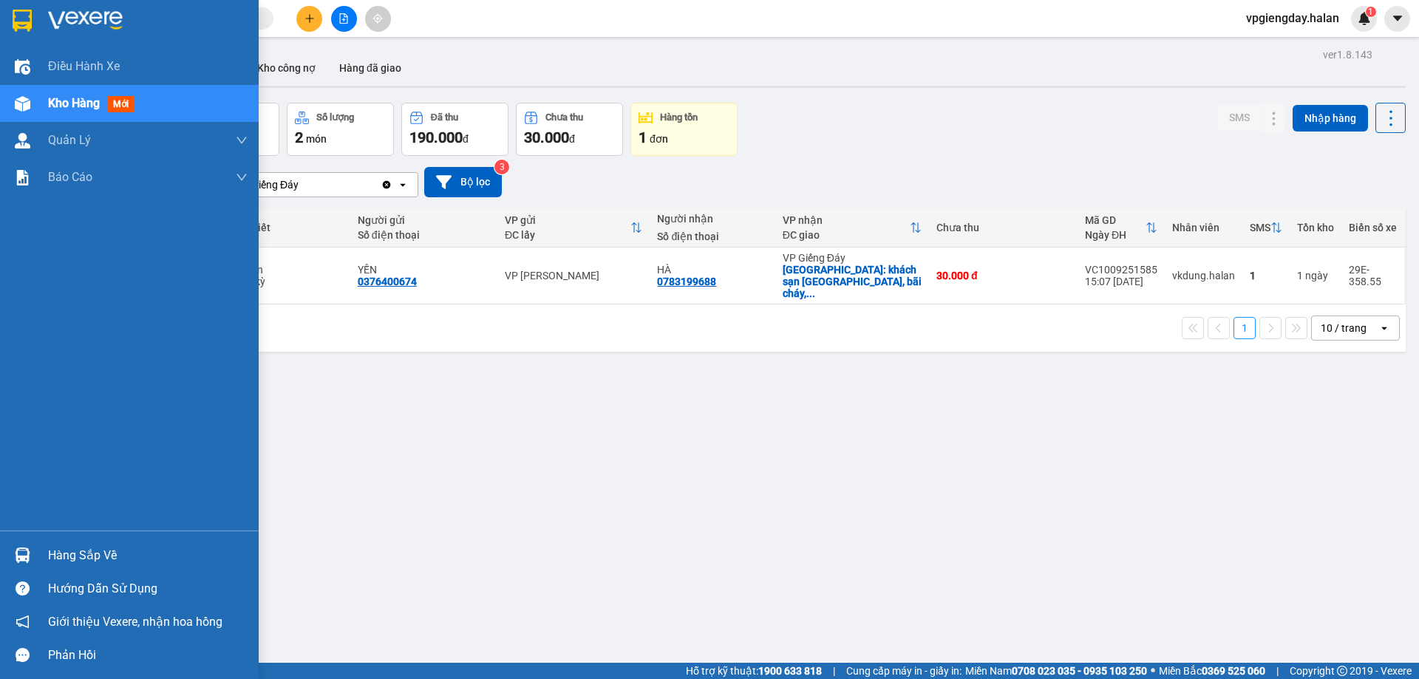
click at [81, 551] on div "Hàng sắp về" at bounding box center [148, 556] width 200 height 22
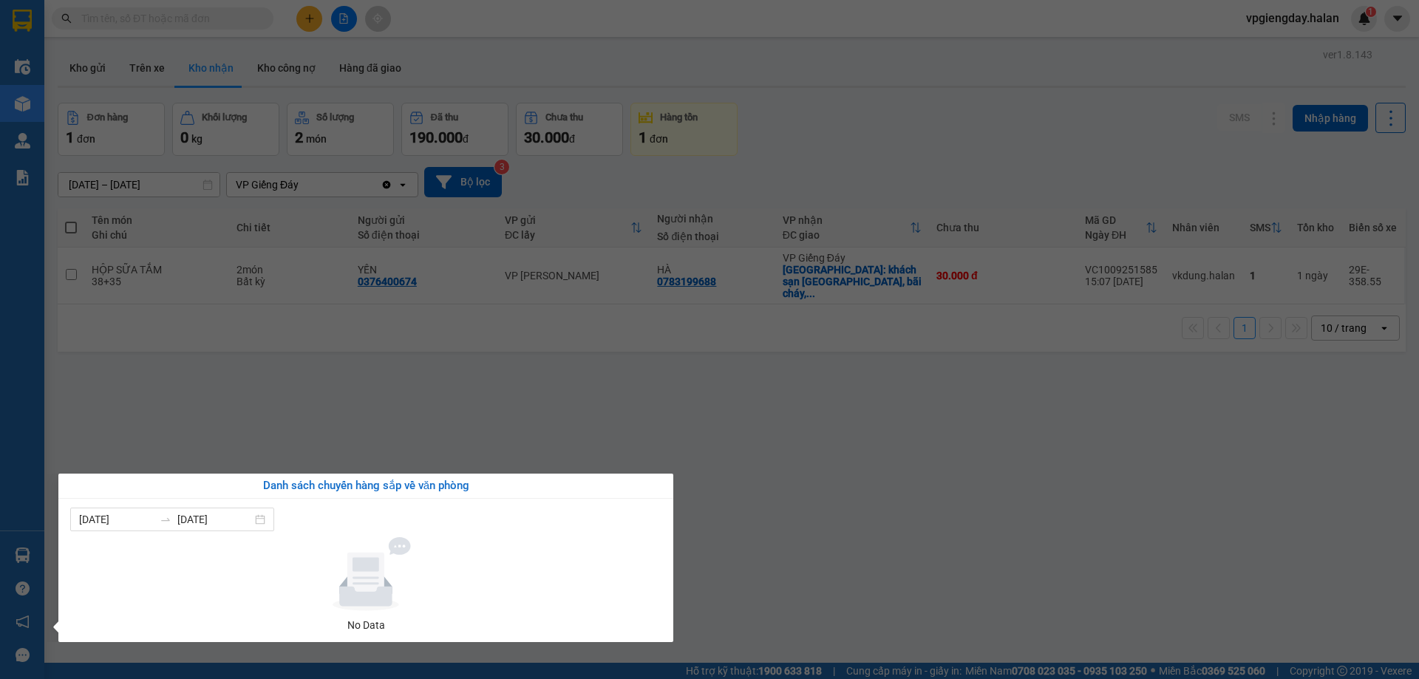
click at [251, 405] on section "Kết quả tìm kiếm ( 0 ) Bộ lọc No Data vpgiengday.halan 1 Điều hành xe Kho hàng …" at bounding box center [709, 339] width 1419 height 679
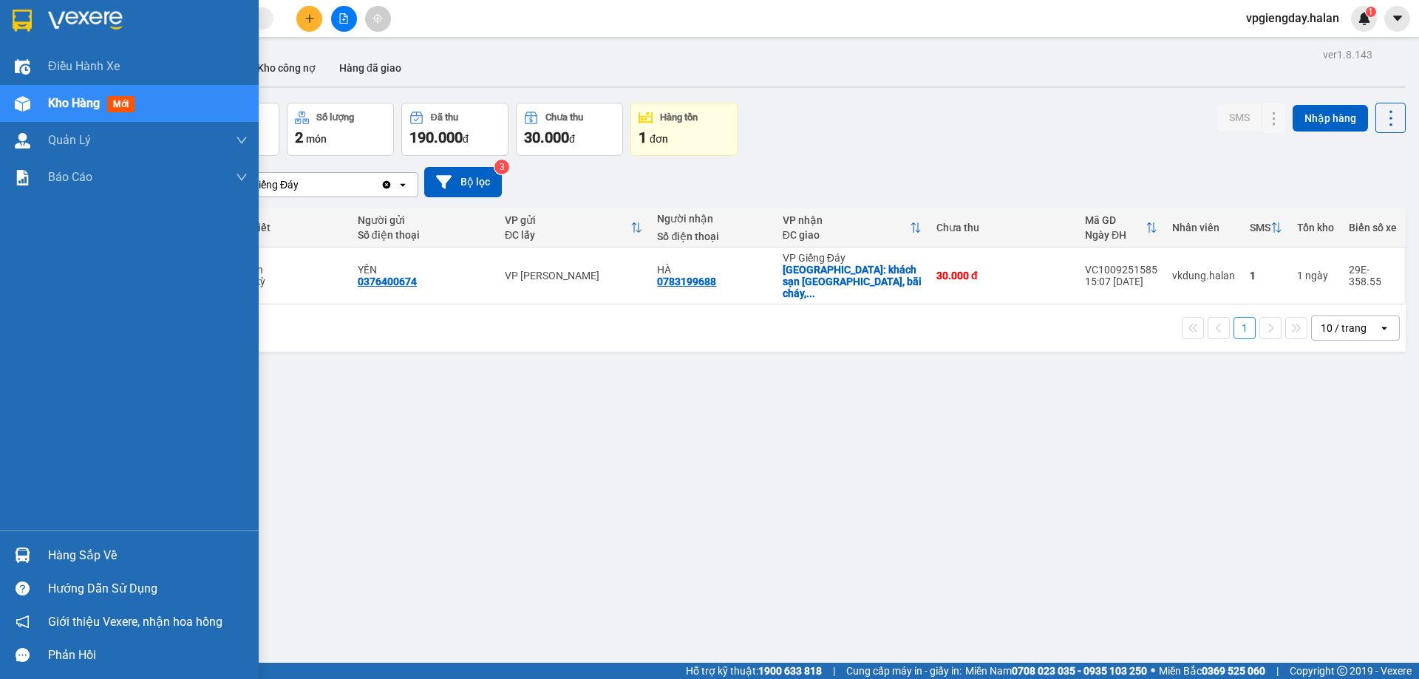
click at [69, 558] on div "Hàng sắp về" at bounding box center [148, 556] width 200 height 22
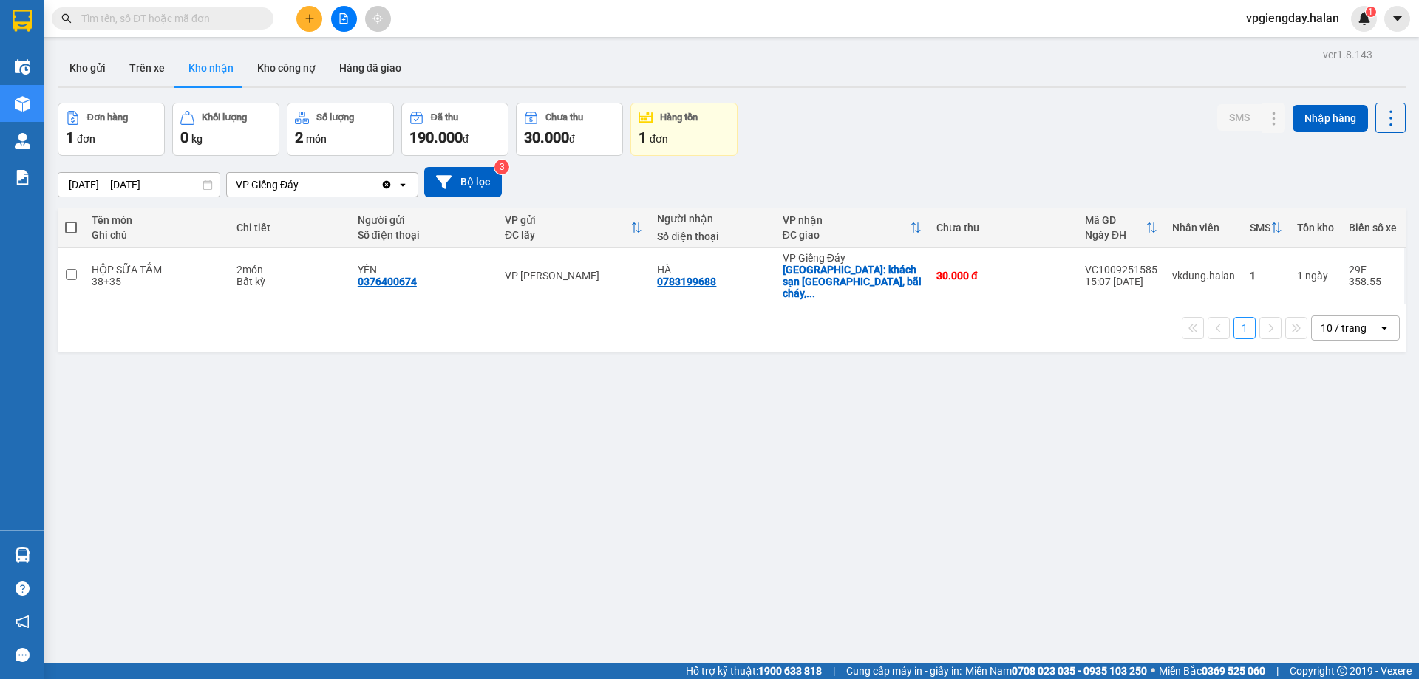
click at [257, 413] on section "Kết quả tìm kiếm ( 0 ) Bộ lọc No Data vpgiengday.halan 1 Điều hành xe Kho hàng …" at bounding box center [709, 339] width 1419 height 679
drag, startPoint x: 1080, startPoint y: 263, endPoint x: 1147, endPoint y: 268, distance: 67.4
click at [1147, 268] on div "VC1009251585" at bounding box center [1121, 270] width 72 height 12
checkbox input "true"
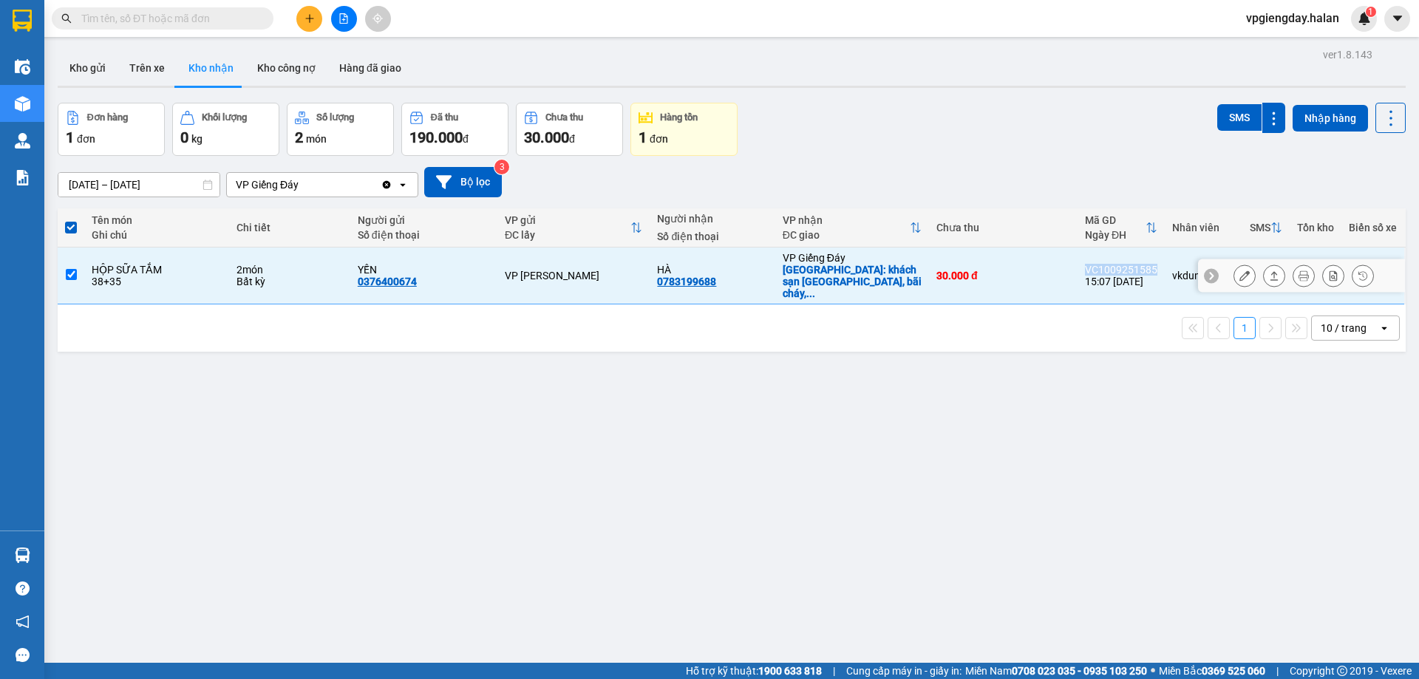
copy div "VC1009251585"
click at [142, 16] on input "text" at bounding box center [168, 18] width 174 height 16
paste input "VC1009251585"
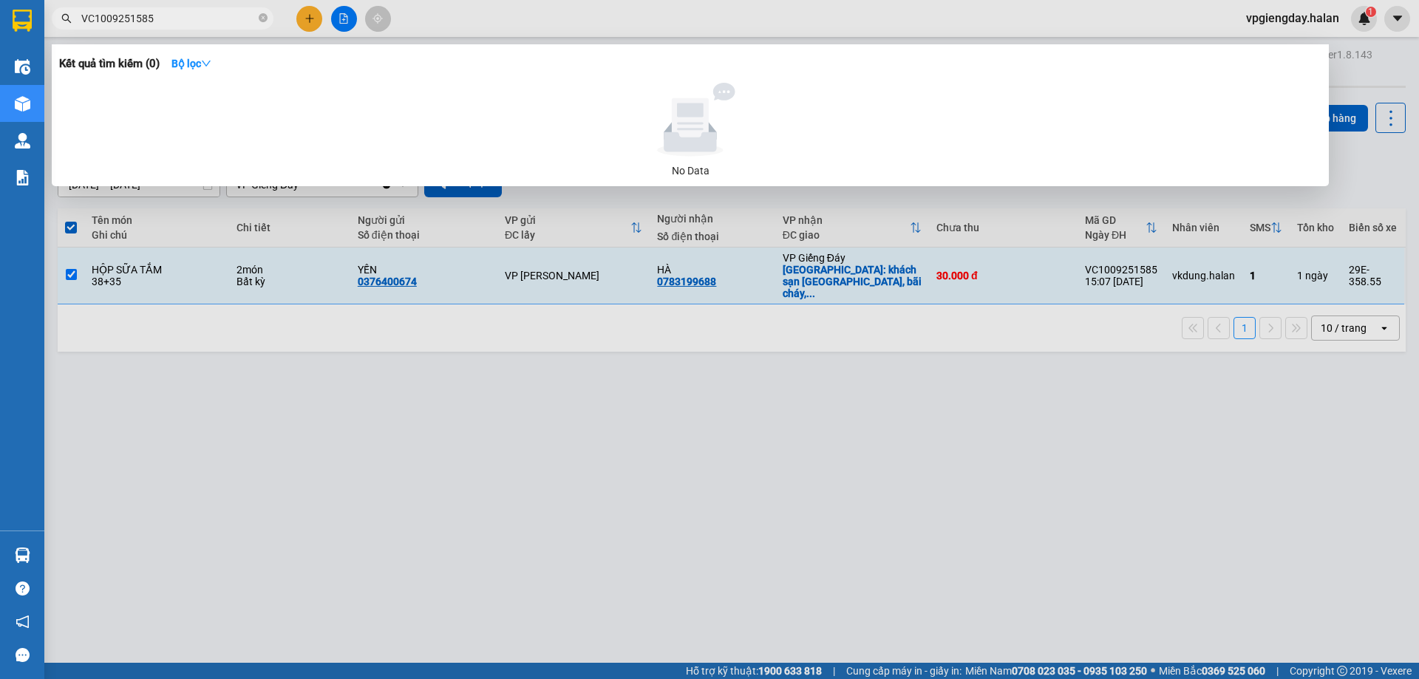
type input "VC1009251585"
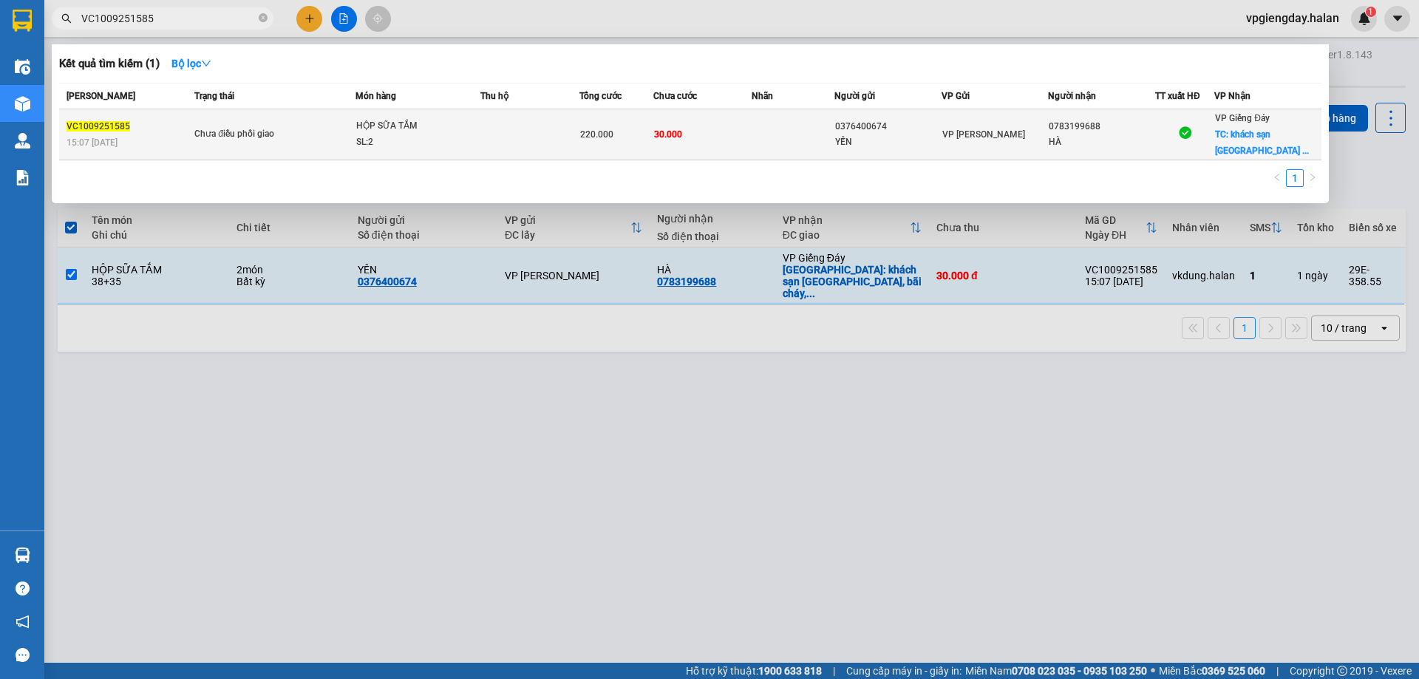
click at [504, 143] on td at bounding box center [529, 134] width 99 height 51
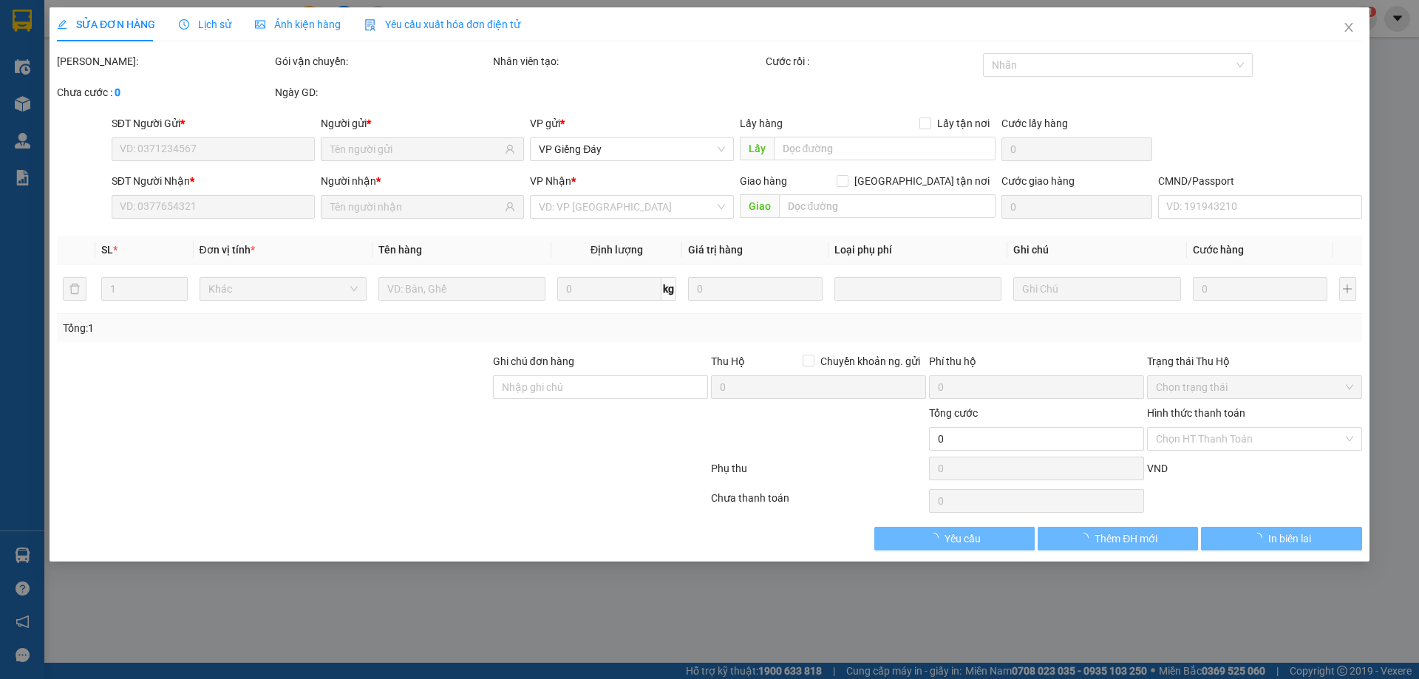
type input "0376400674"
type input "YẾN"
type input "0783199688"
type input "HÀ"
checkbox input "true"
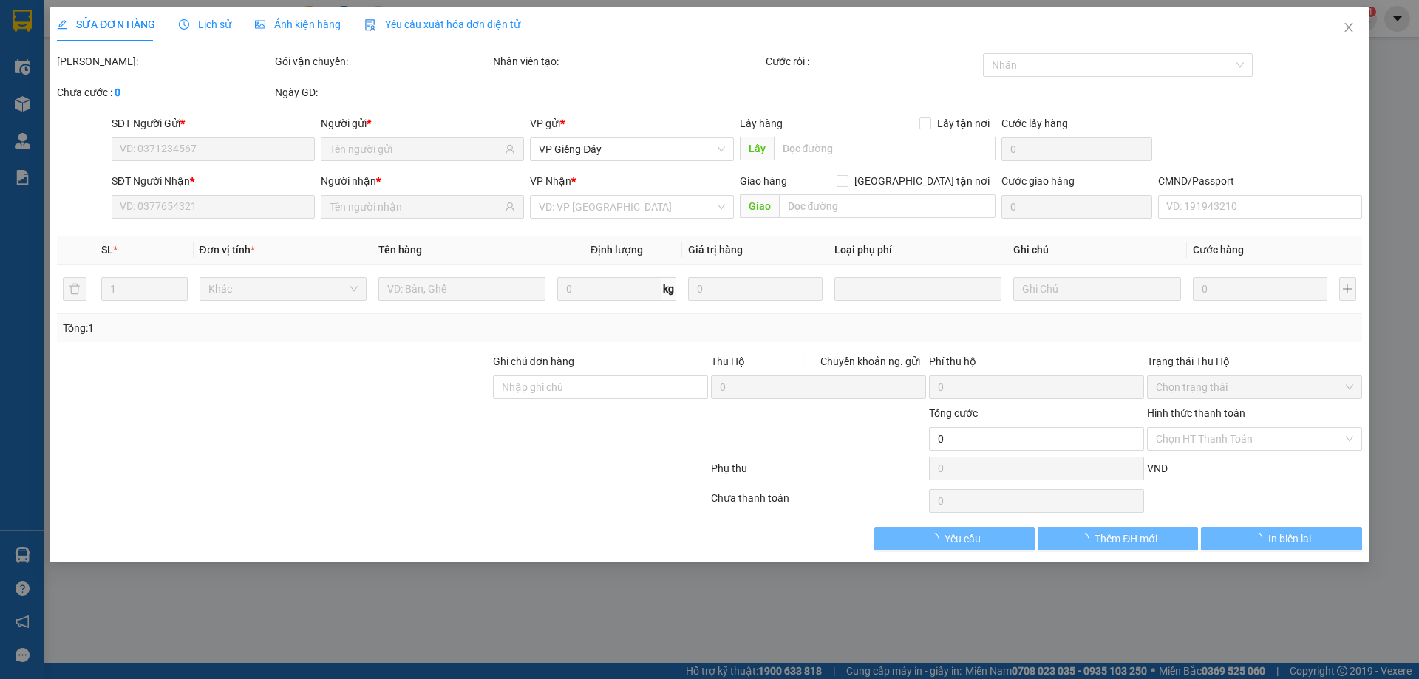
type input "khách sạn [GEOGRAPHIC_DATA], bãi cháy, [GEOGRAPHIC_DATA]"
type input "30.000"
type input "220.000"
type input "190.000"
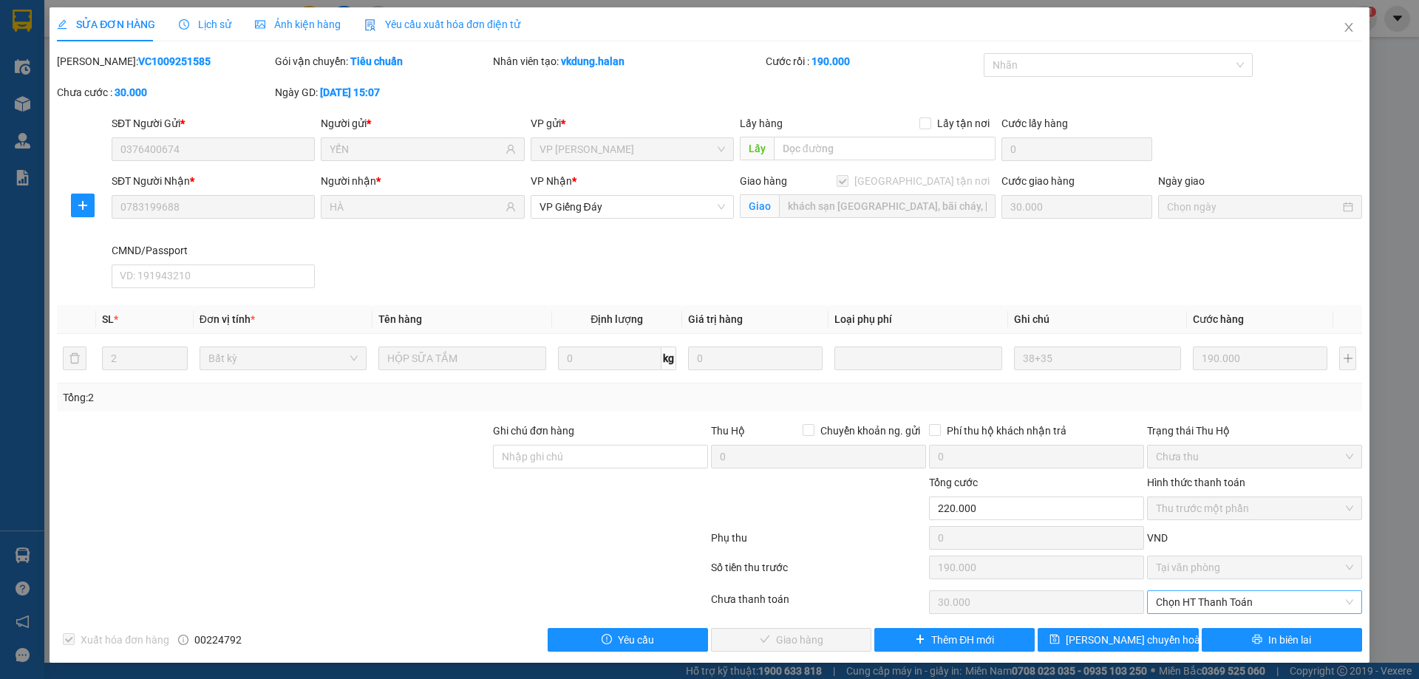
click at [1193, 600] on span "Chọn HT Thanh Toán" at bounding box center [1254, 602] width 197 height 22
click at [1187, 570] on div "Chuyển khoản" at bounding box center [1245, 573] width 196 height 16
click at [790, 637] on span "Giao hàng" at bounding box center [799, 640] width 47 height 16
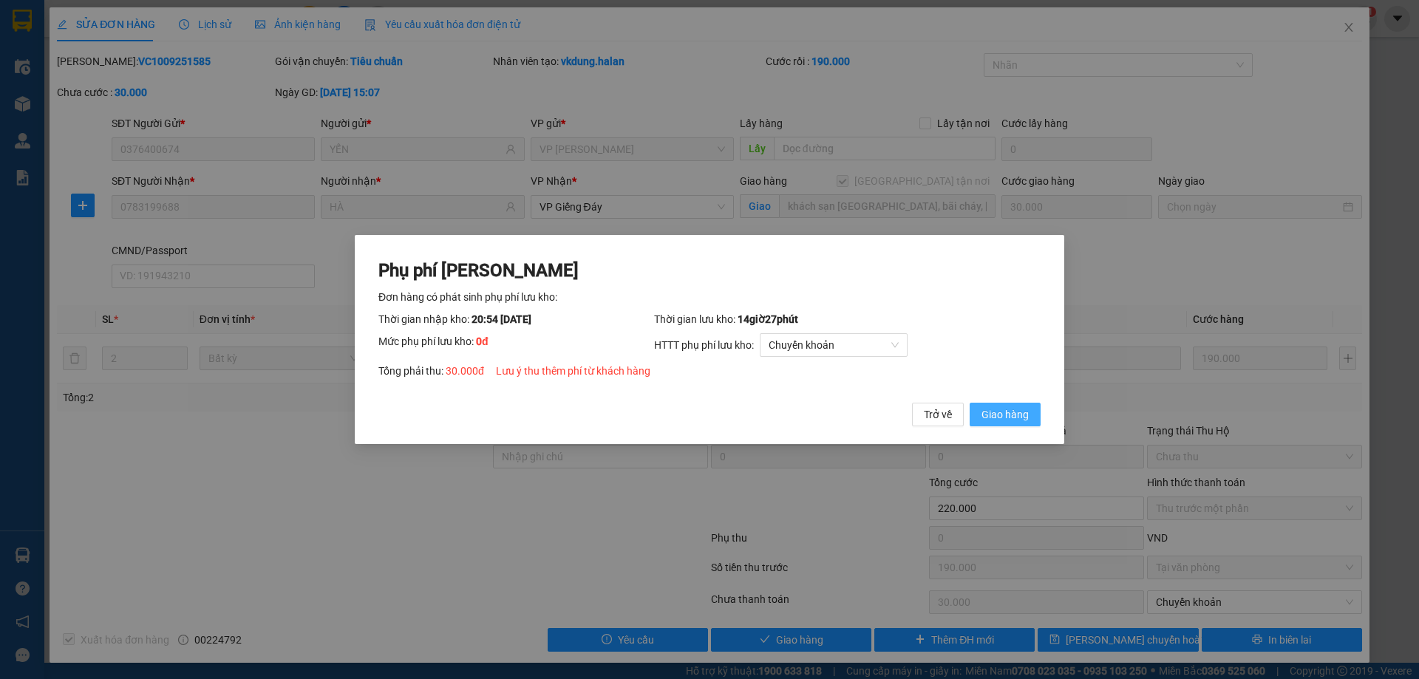
click at [1009, 406] on button "Giao hàng" at bounding box center [1005, 415] width 71 height 24
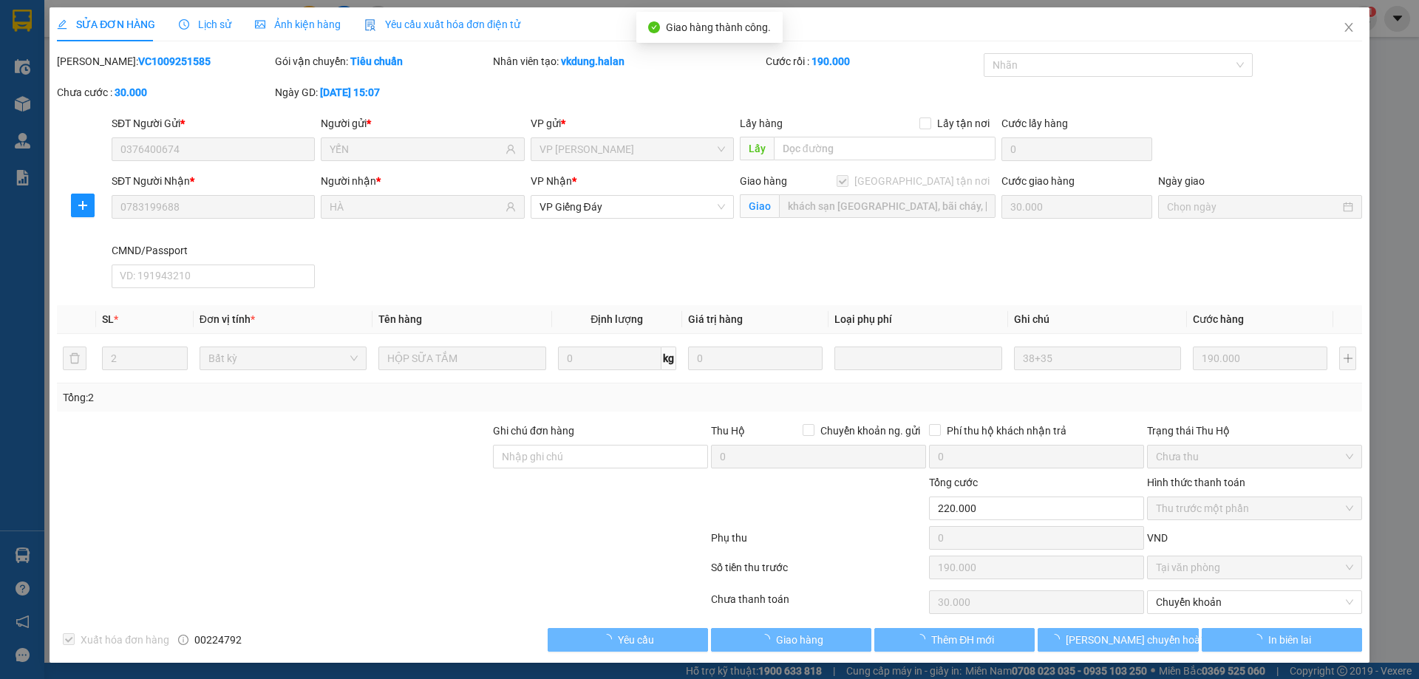
type input "0"
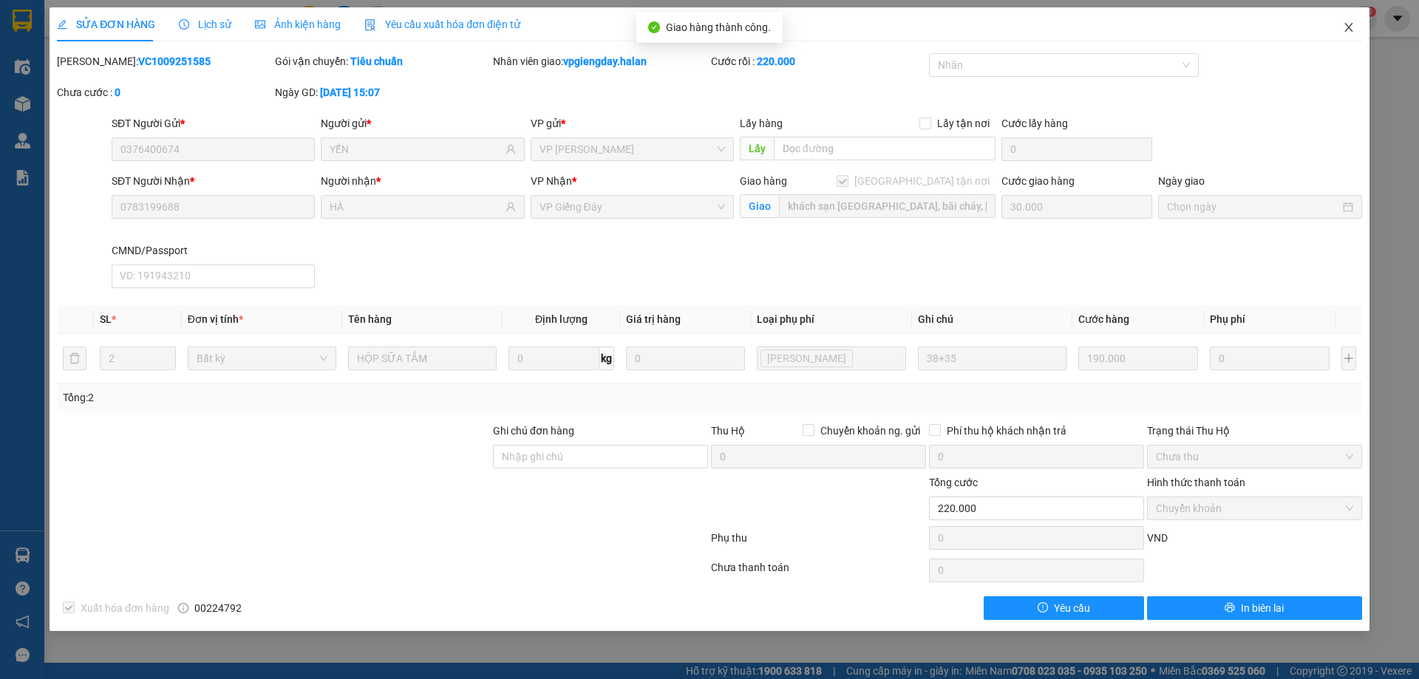
click at [1345, 30] on icon "close" at bounding box center [1349, 27] width 12 height 12
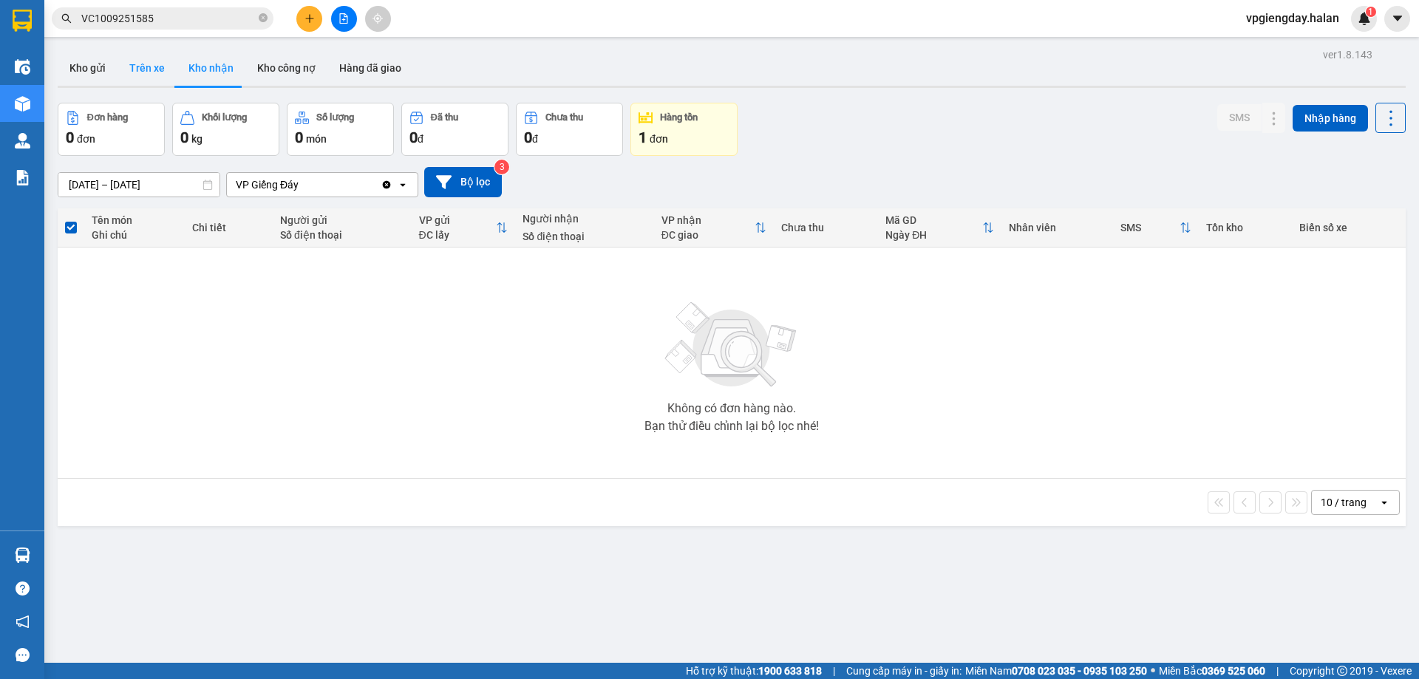
click at [166, 69] on button "Trên xe" at bounding box center [146, 67] width 59 height 35
type input "[DATE] – [DATE]"
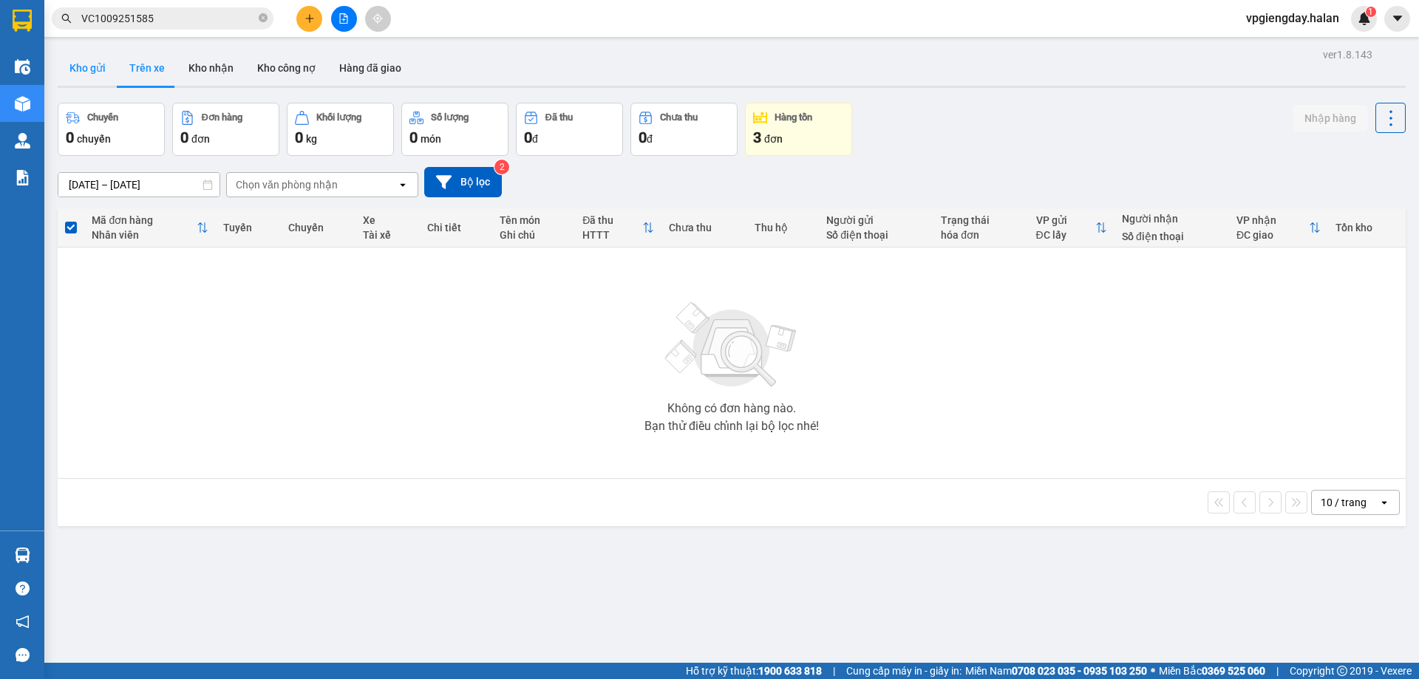
click at [112, 65] on button "Kho gửi" at bounding box center [88, 67] width 60 height 35
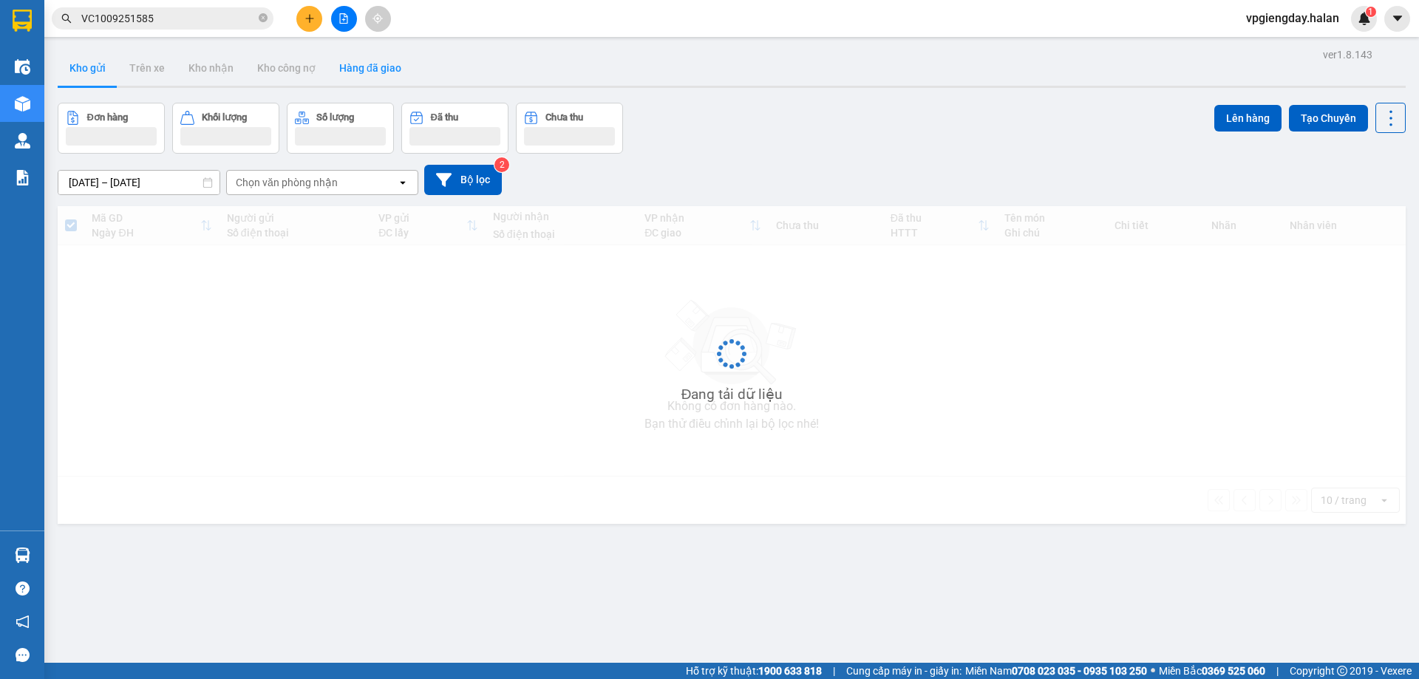
click at [357, 69] on button "Hàng đã giao" at bounding box center [370, 67] width 86 height 35
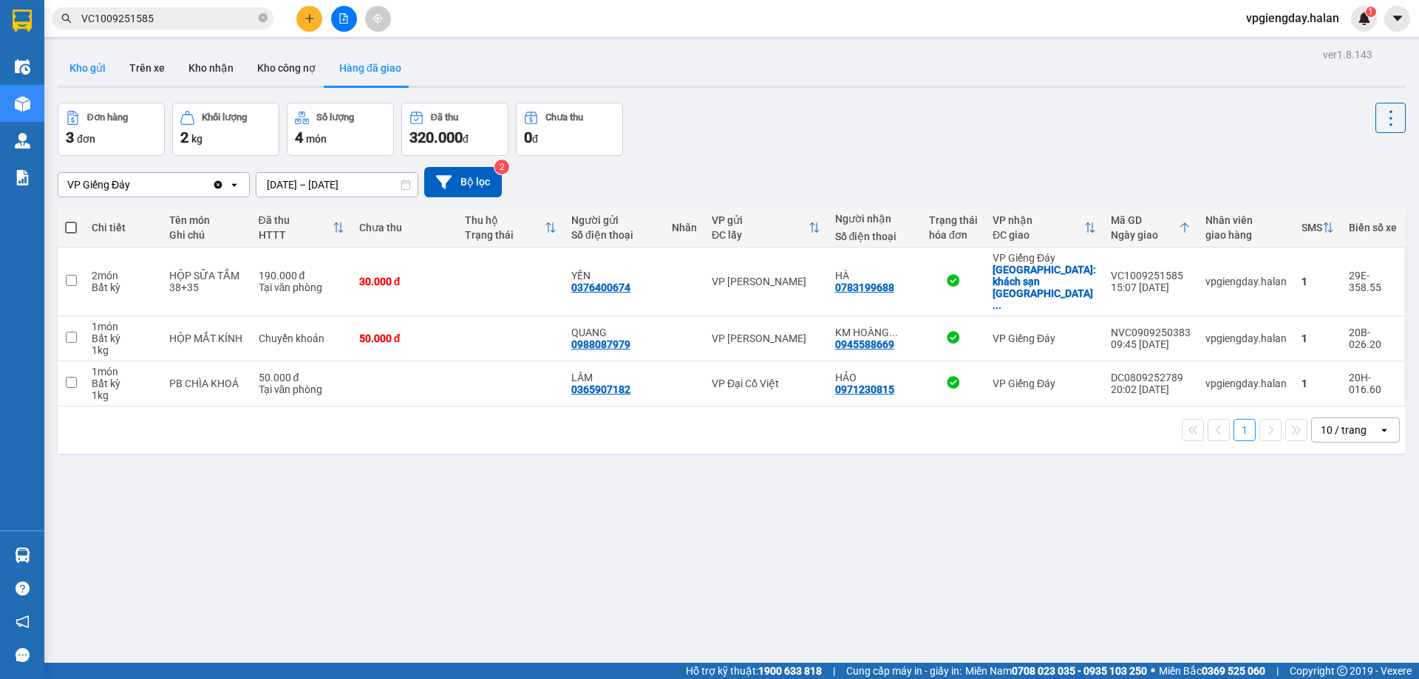
click at [89, 63] on button "Kho gửi" at bounding box center [88, 67] width 60 height 35
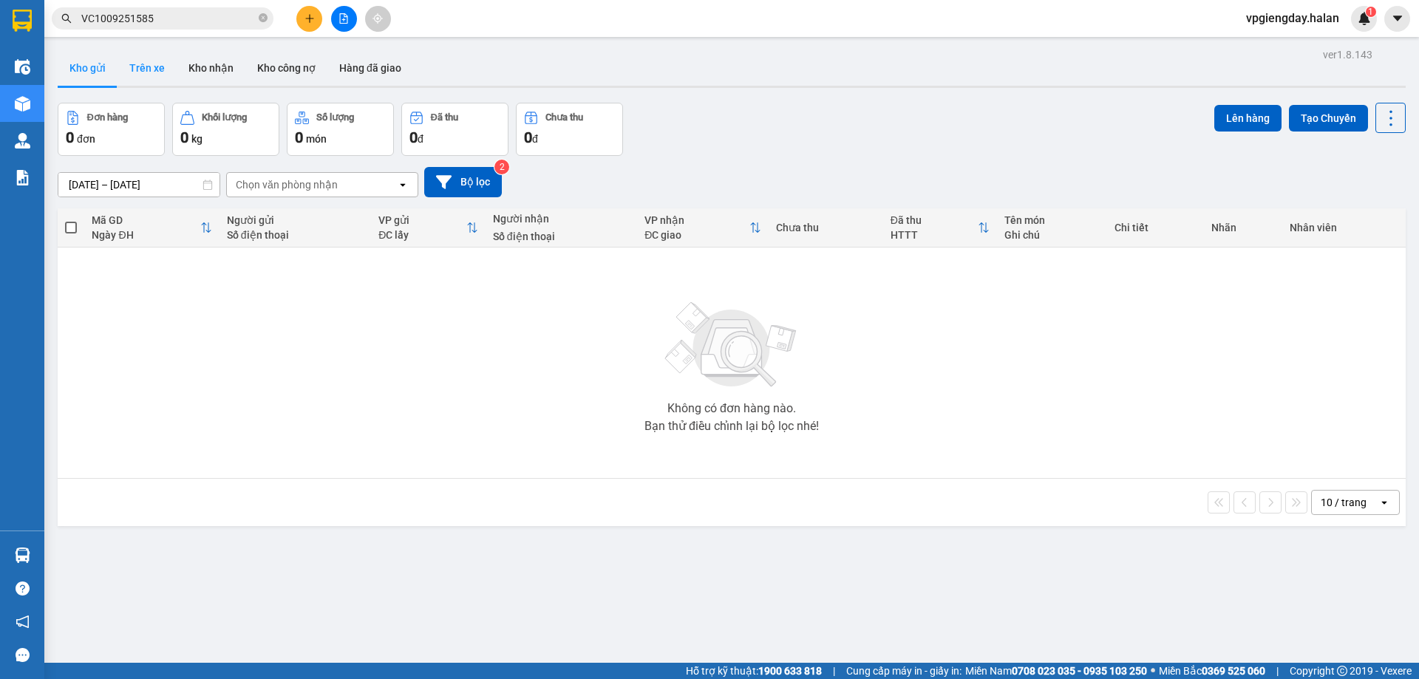
click at [152, 69] on button "Trên xe" at bounding box center [146, 67] width 59 height 35
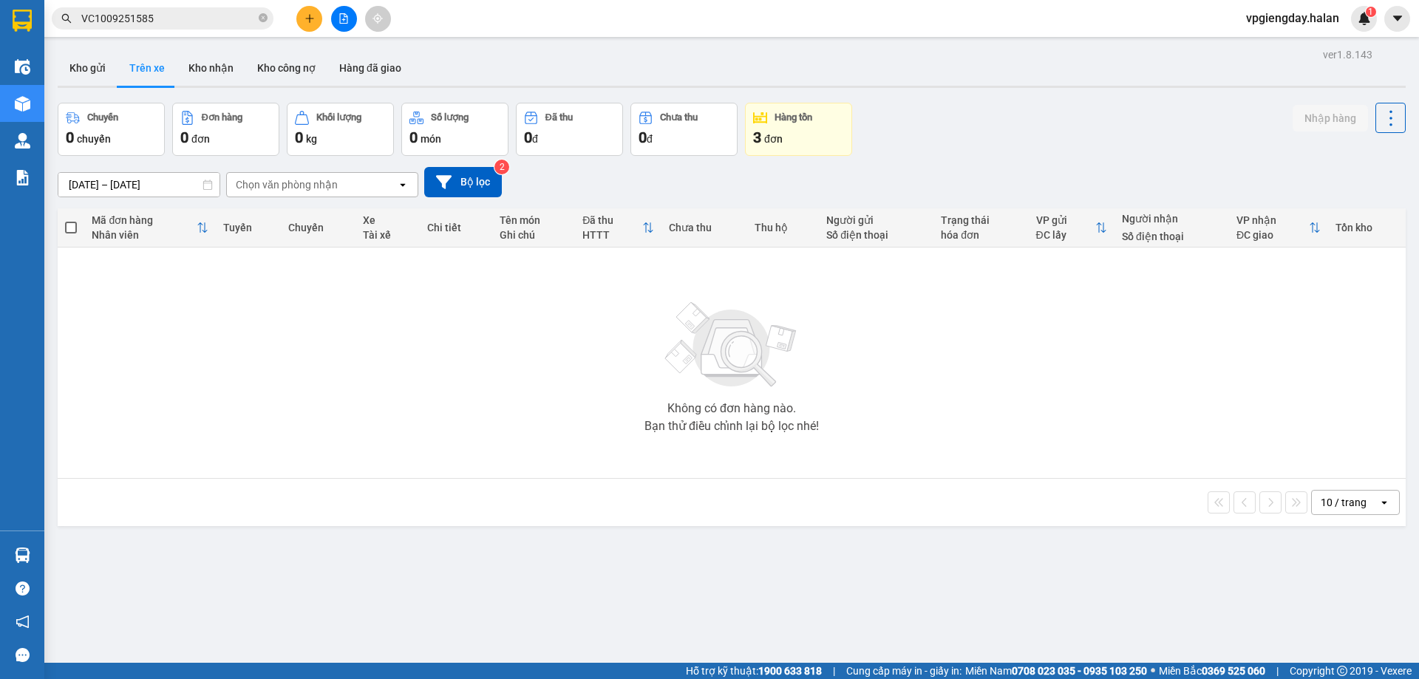
click at [1219, 372] on div "Không có đơn hàng nào. Bạn thử điều chỉnh lại bộ lọc nhé!" at bounding box center [731, 363] width 1333 height 222
click at [263, 18] on icon "close-circle" at bounding box center [263, 17] width 9 height 9
